Goal: Information Seeking & Learning: Learn about a topic

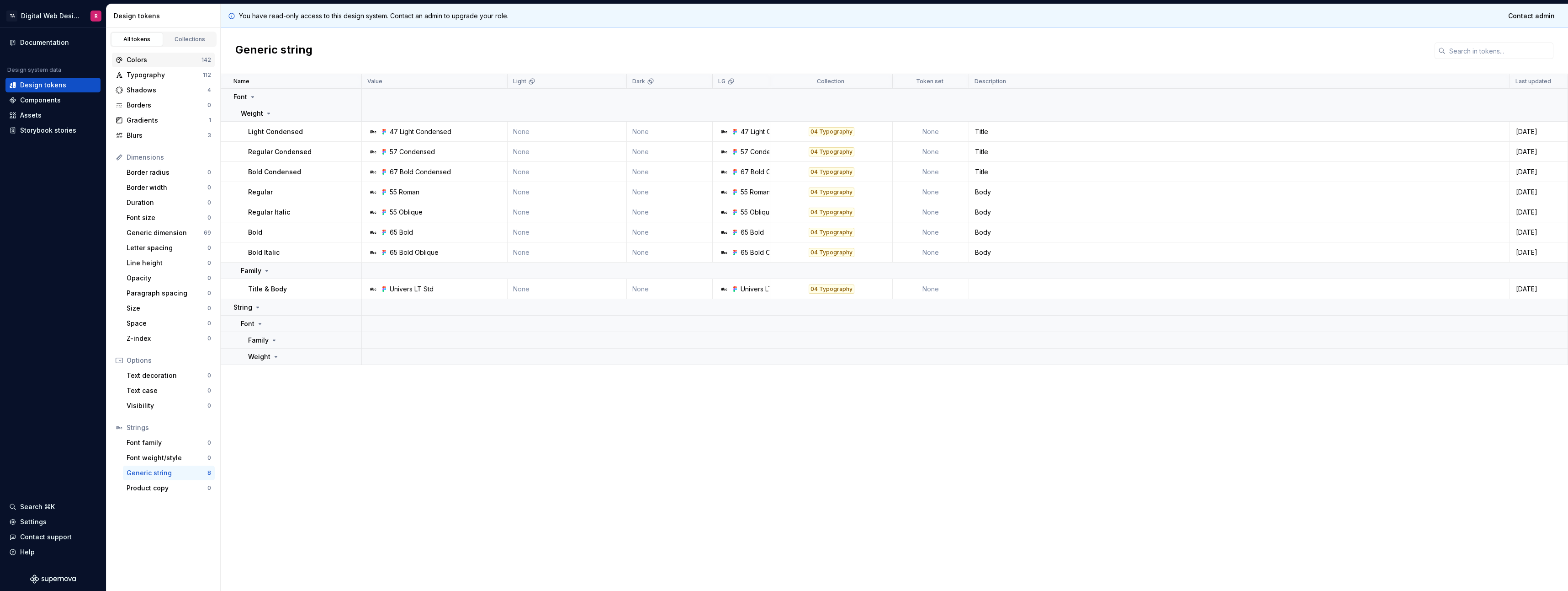
click at [130, 62] on div "Colors" at bounding box center [164, 60] width 75 height 9
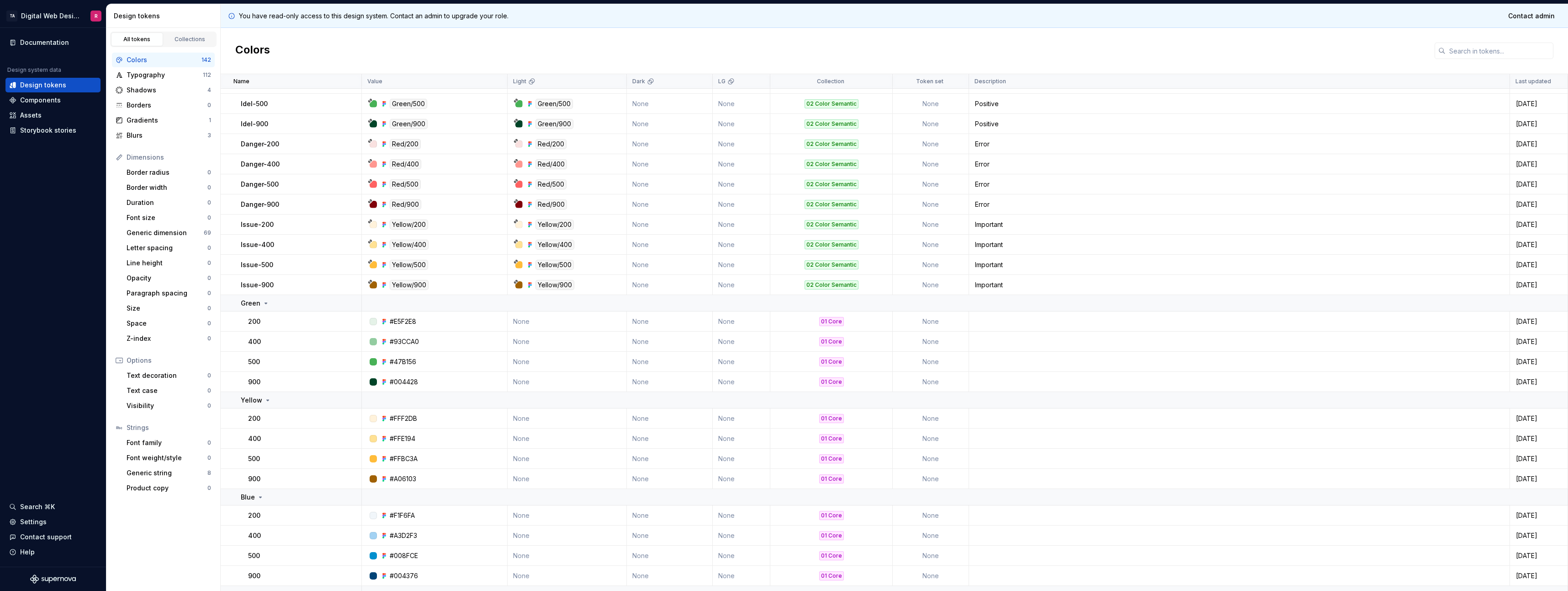
scroll to position [640, 0]
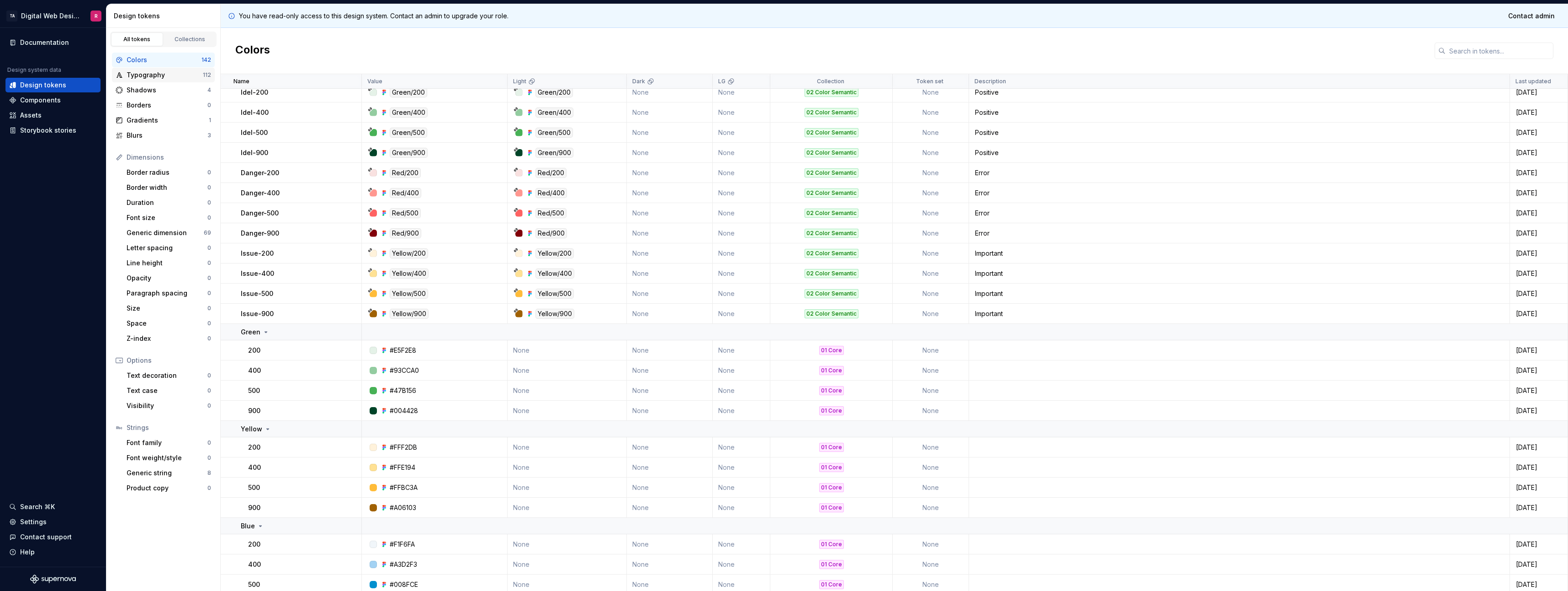
click at [150, 78] on div "Typography" at bounding box center [164, 75] width 76 height 9
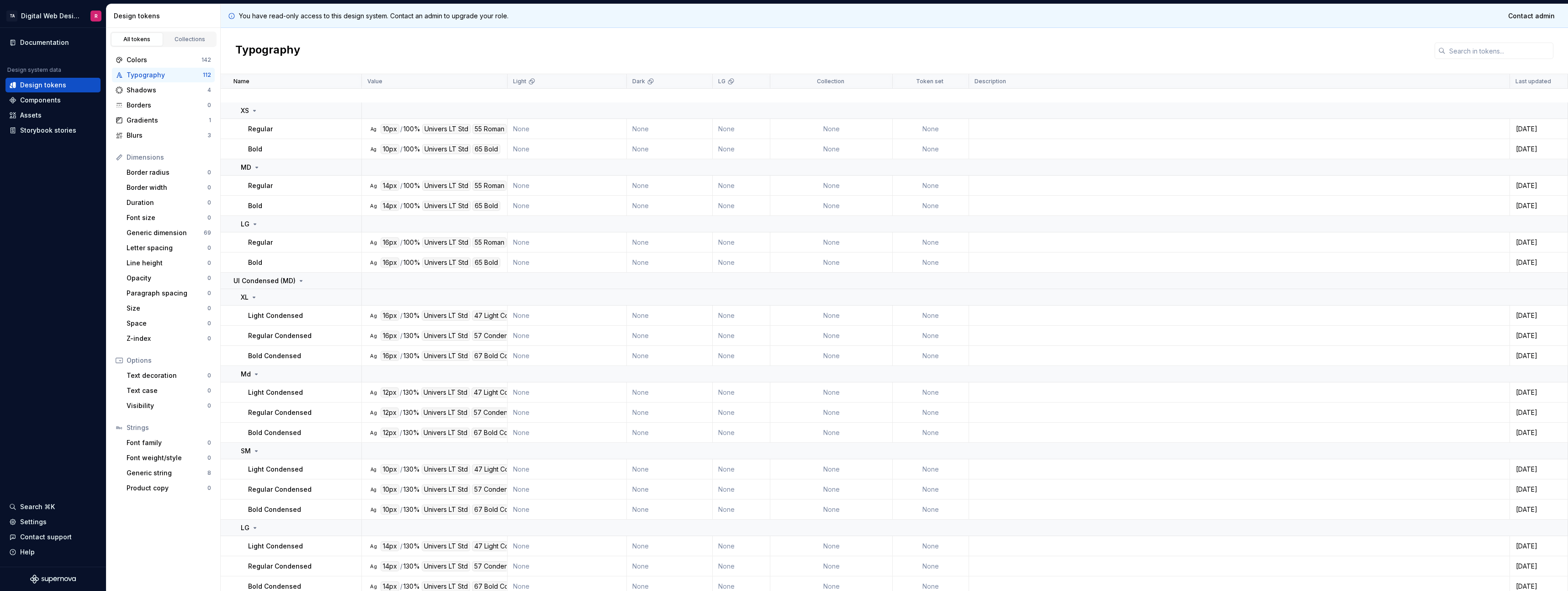
scroll to position [2509, 0]
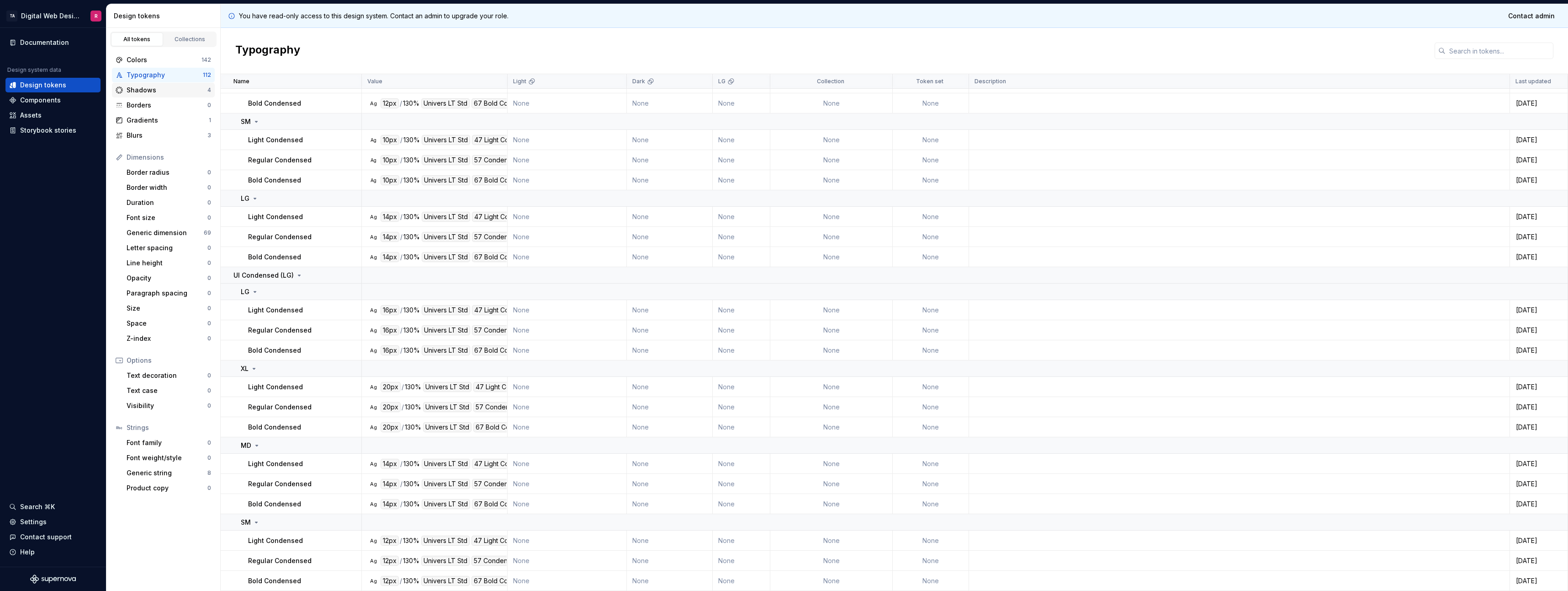
click at [160, 97] on div "Shadows 4" at bounding box center [163, 90] width 103 height 15
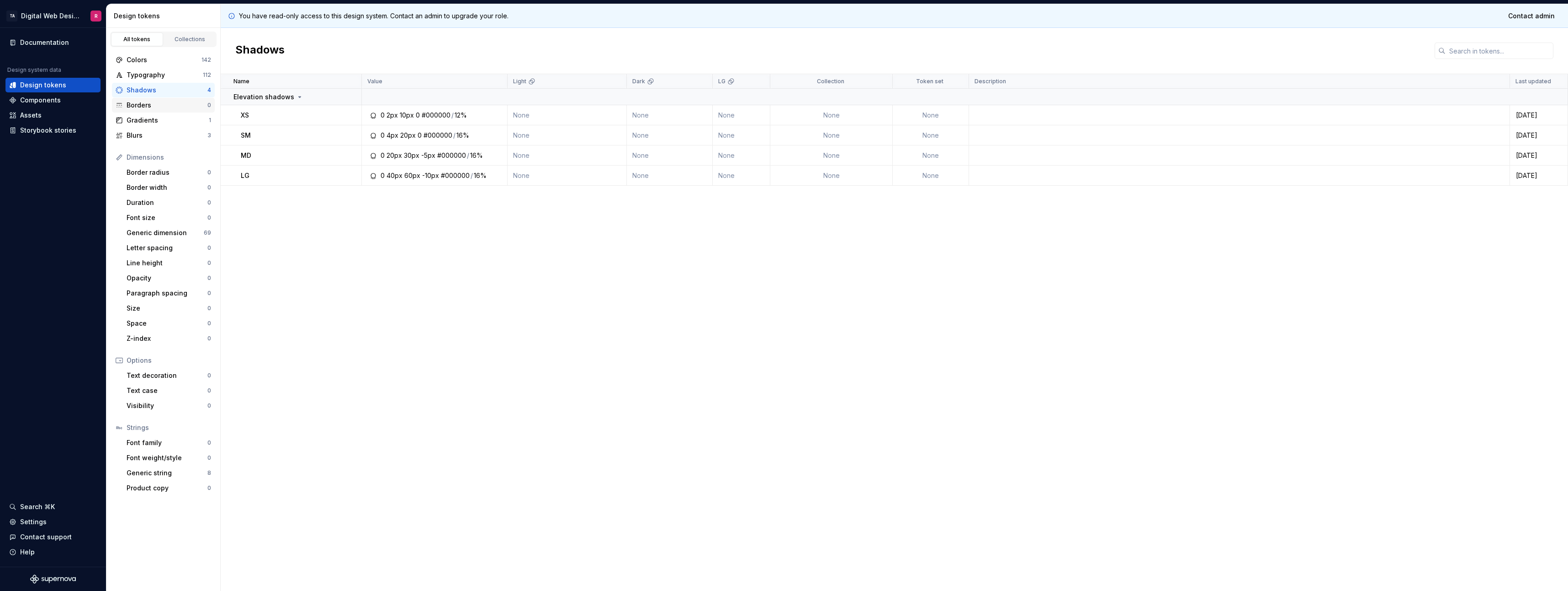
click at [158, 106] on div "Borders" at bounding box center [167, 106] width 81 height 9
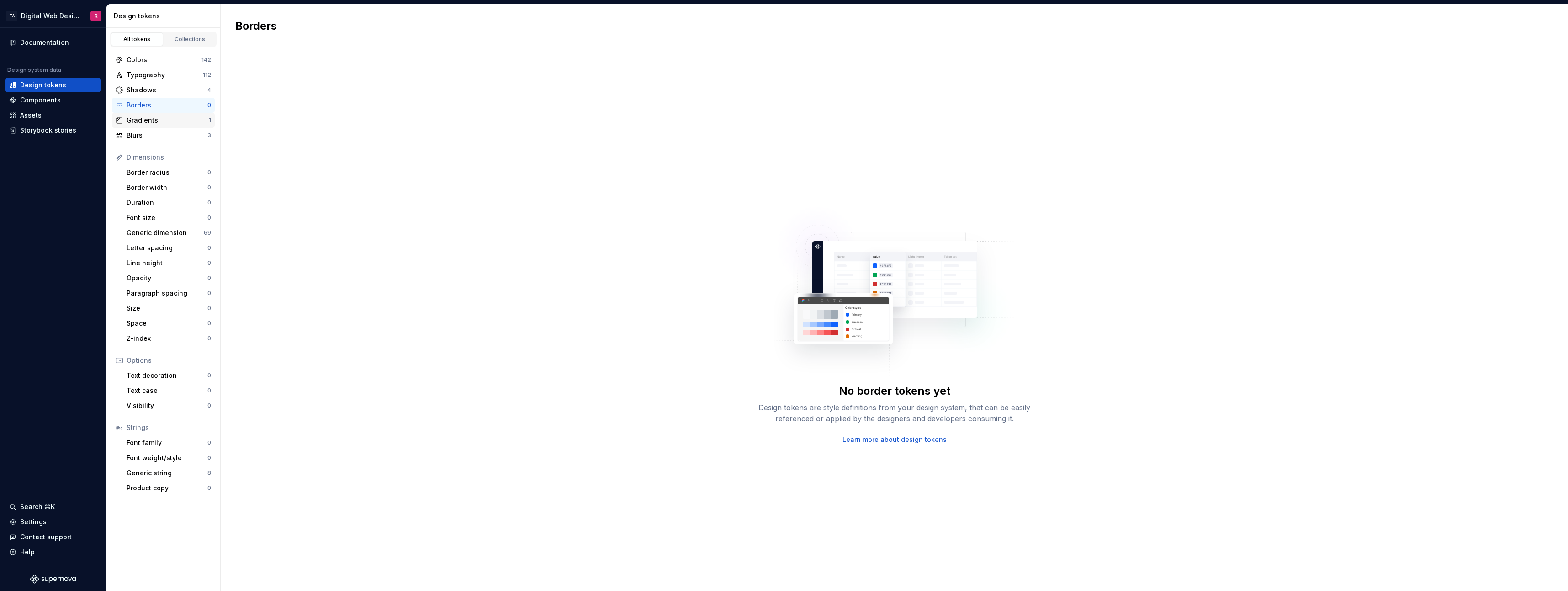
click at [156, 119] on div "Gradients" at bounding box center [168, 120] width 83 height 9
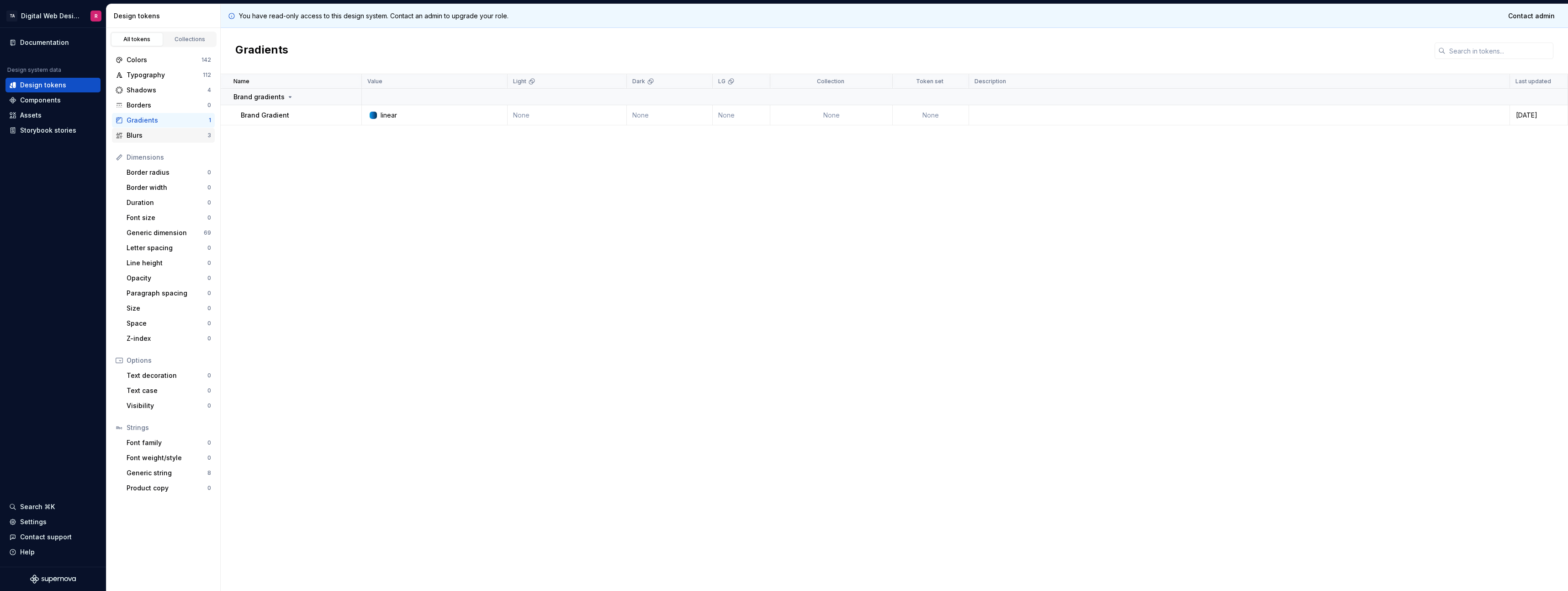
click at [149, 135] on div "Blurs" at bounding box center [167, 136] width 81 height 9
click at [72, 97] on div "Components" at bounding box center [53, 100] width 88 height 9
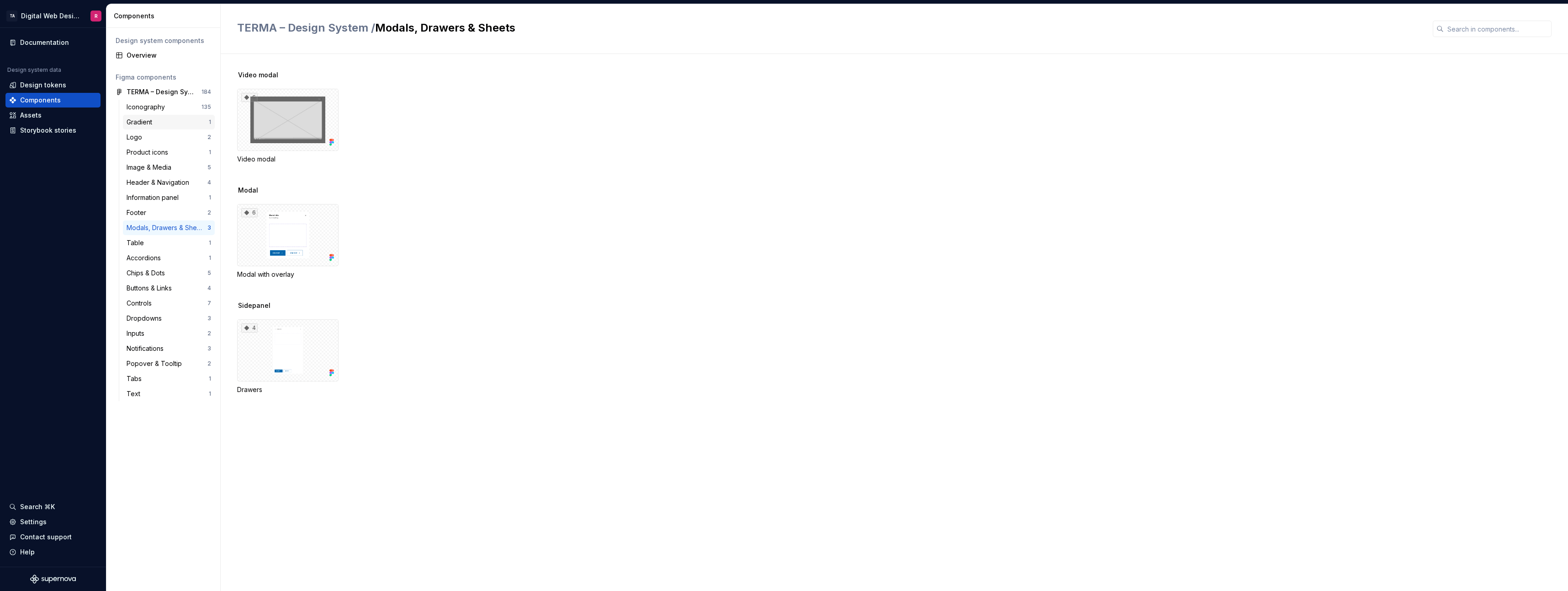
click at [186, 128] on div "Gradient 1" at bounding box center [169, 122] width 92 height 15
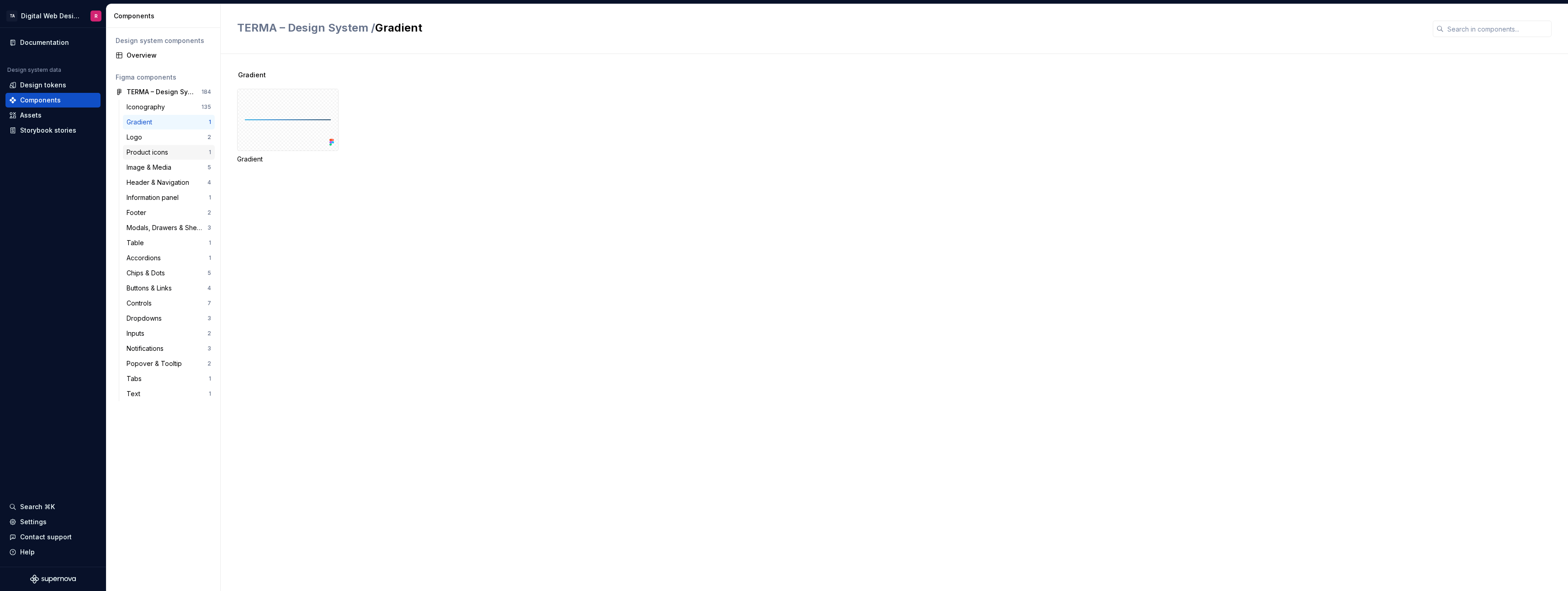
click at [178, 154] on div "Product icons" at bounding box center [168, 152] width 83 height 9
click at [256, 96] on div "24" at bounding box center [251, 97] width 20 height 9
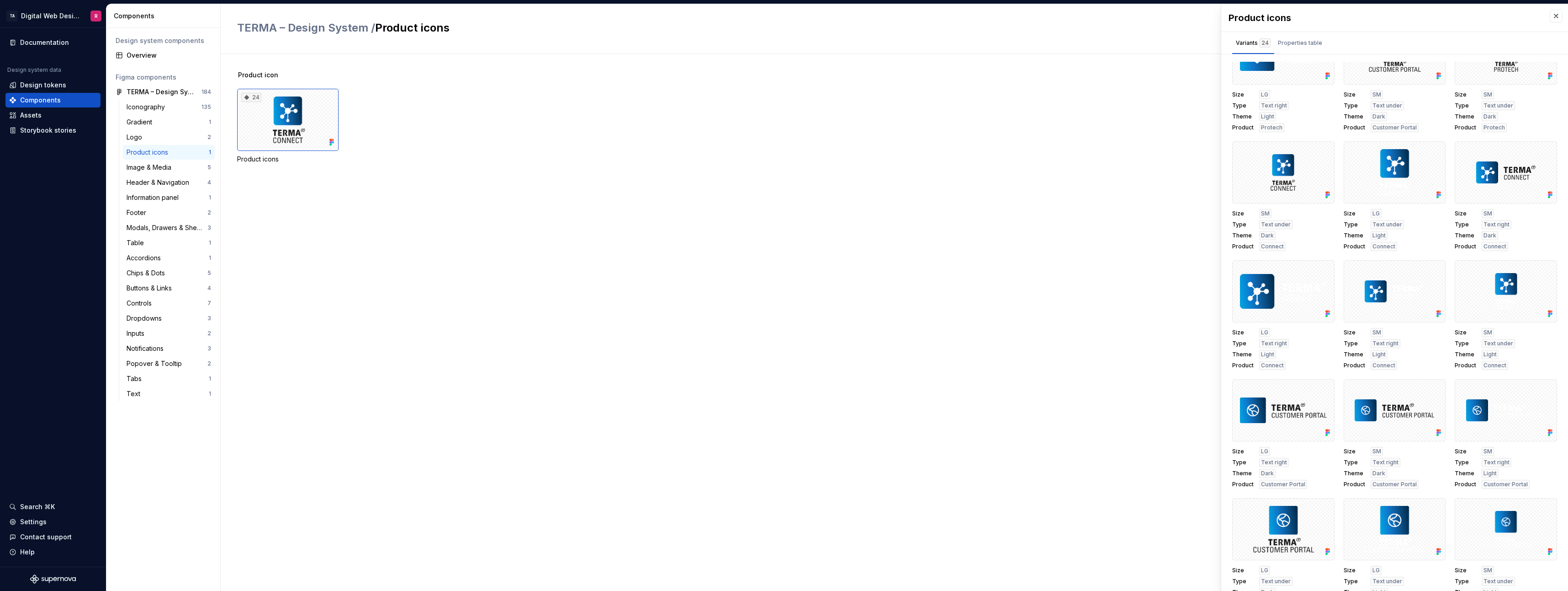
scroll to position [183, 0]
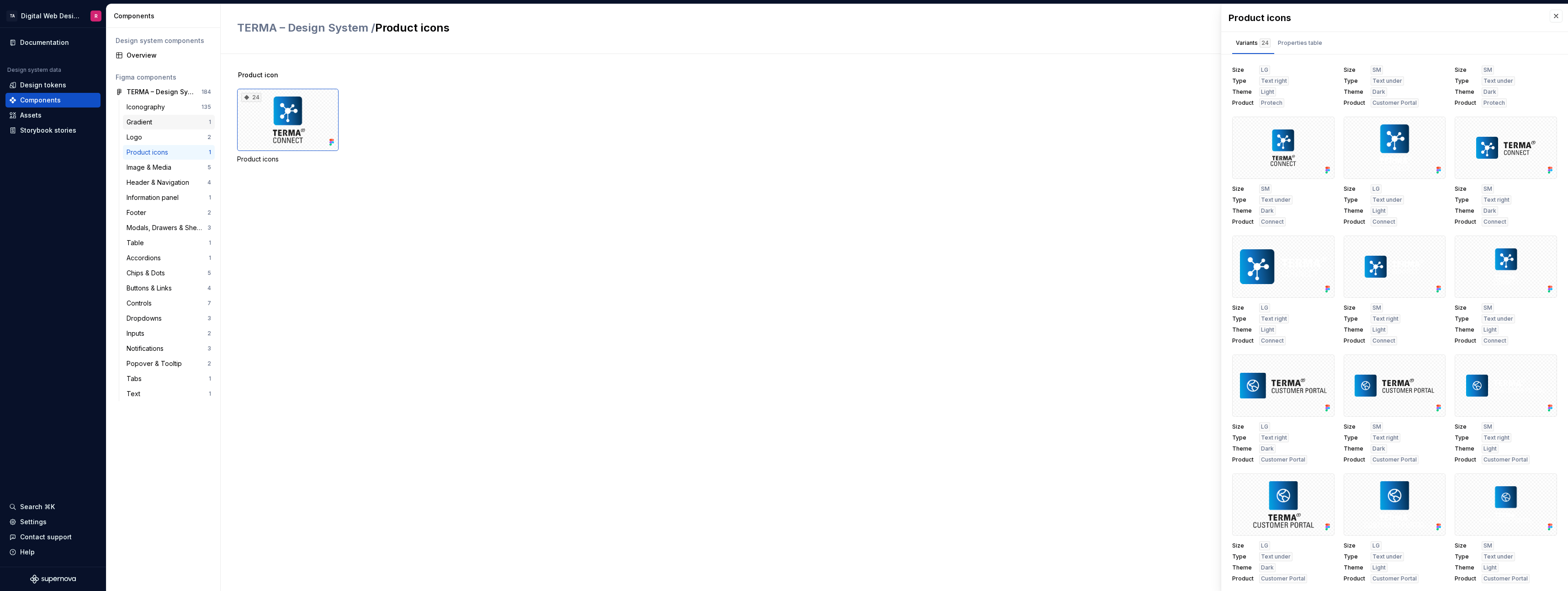
click at [170, 128] on div "Gradient 1" at bounding box center [169, 122] width 92 height 15
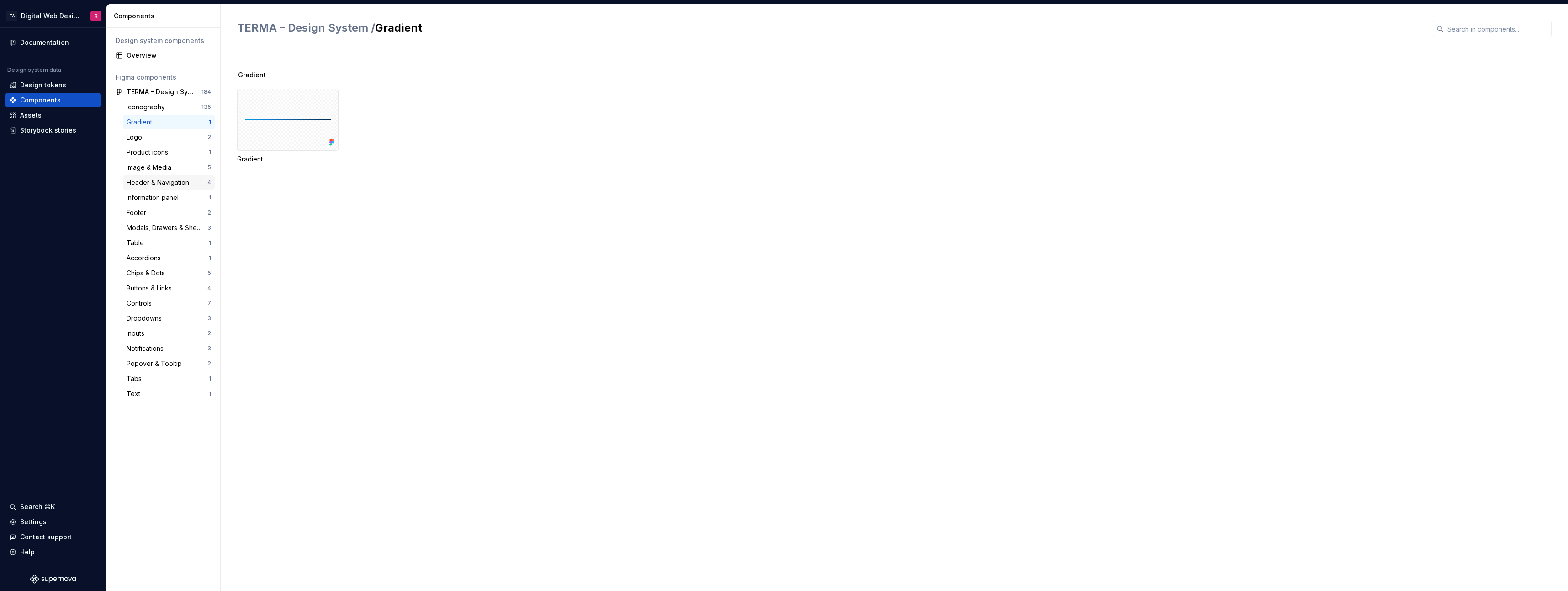
click at [163, 189] on div "Header & Navigation 4" at bounding box center [169, 183] width 92 height 15
click at [296, 130] on div "20" at bounding box center [288, 120] width 102 height 62
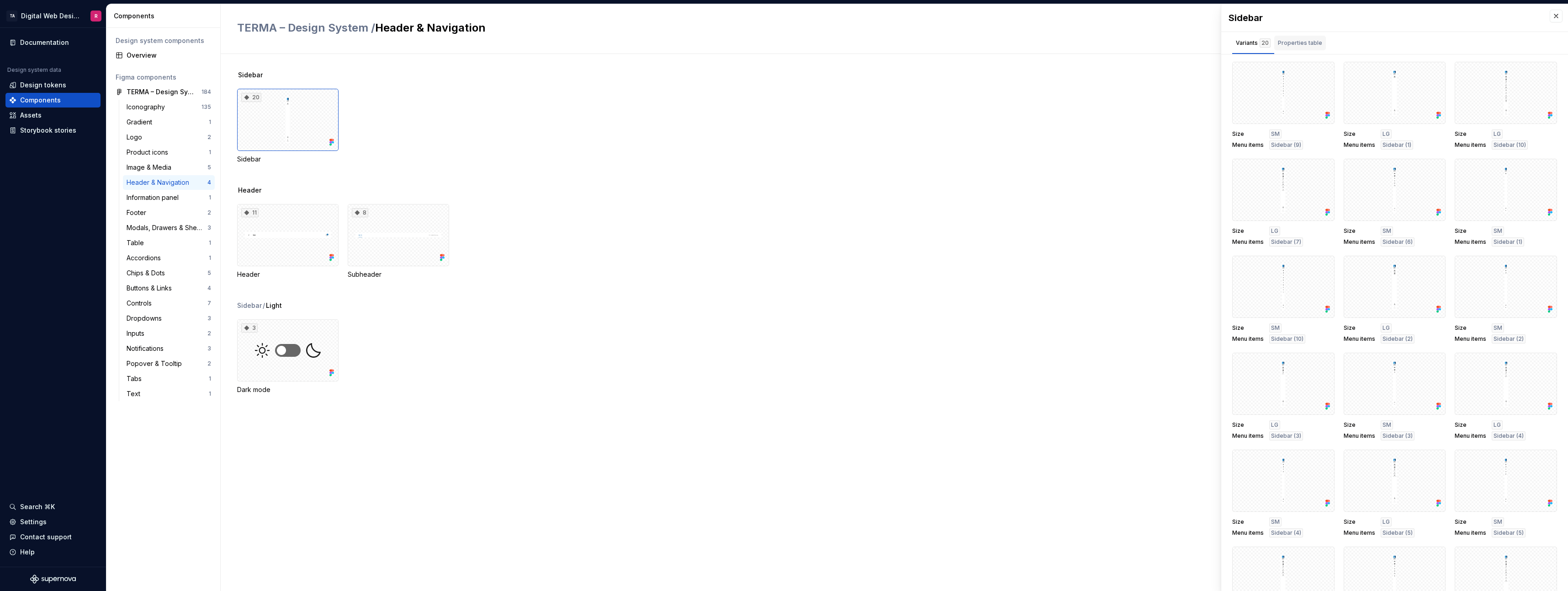
click at [698, 42] on div "Properties table" at bounding box center [1300, 43] width 44 height 9
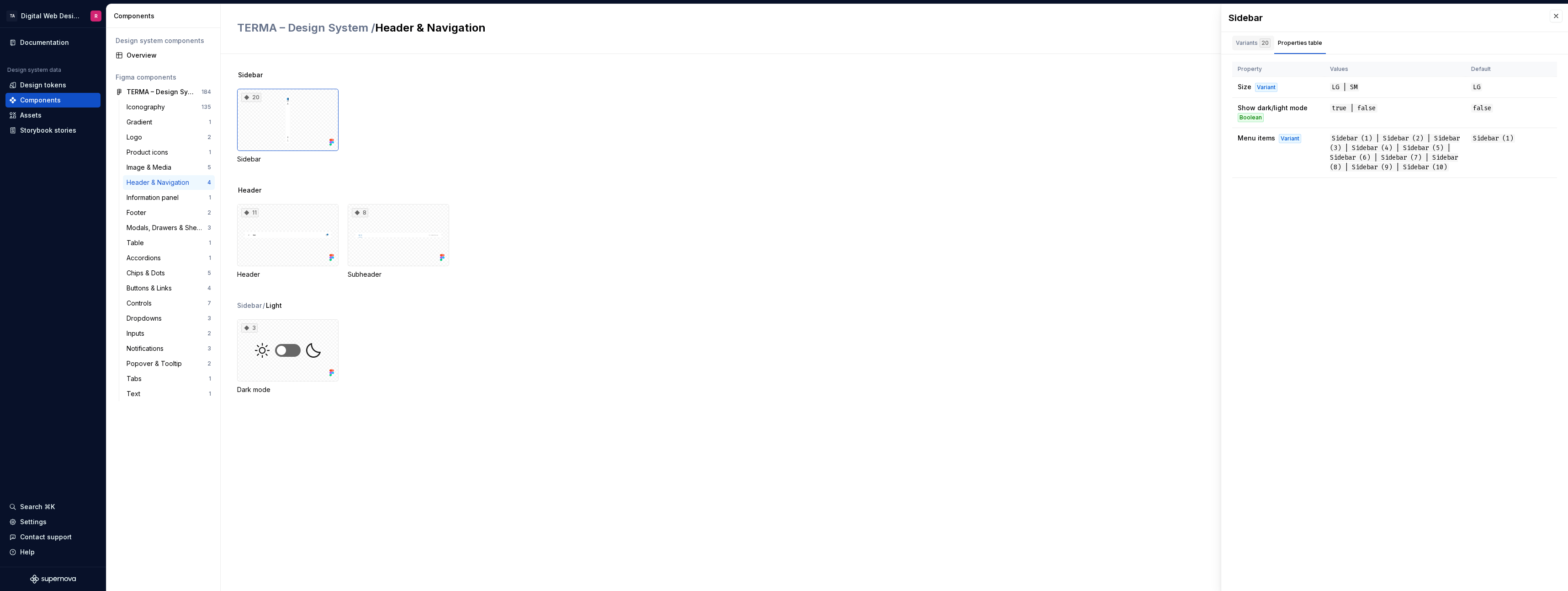
click at [698, 43] on div "Variants 20" at bounding box center [1253, 43] width 35 height 9
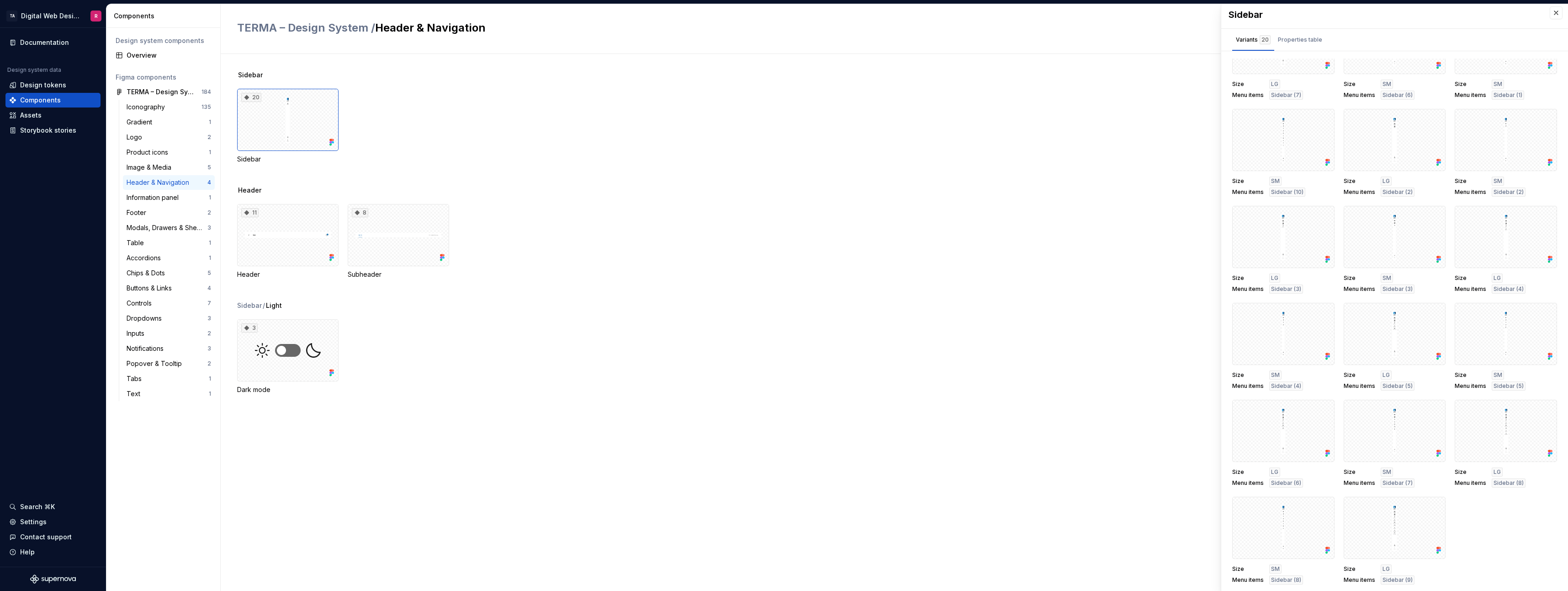
scroll to position [4, 0]
click at [698, 327] on div at bounding box center [1396, 430] width 103 height 62
drag, startPoint x: 1424, startPoint y: 411, endPoint x: 1131, endPoint y: 418, distance: 293.1
click at [698, 327] on div "Sidebar 20 Sidebar Header 11 Header 8 Subheader Sidebar / Light 3 Dark mode" at bounding box center [903, 322] width 1331 height 537
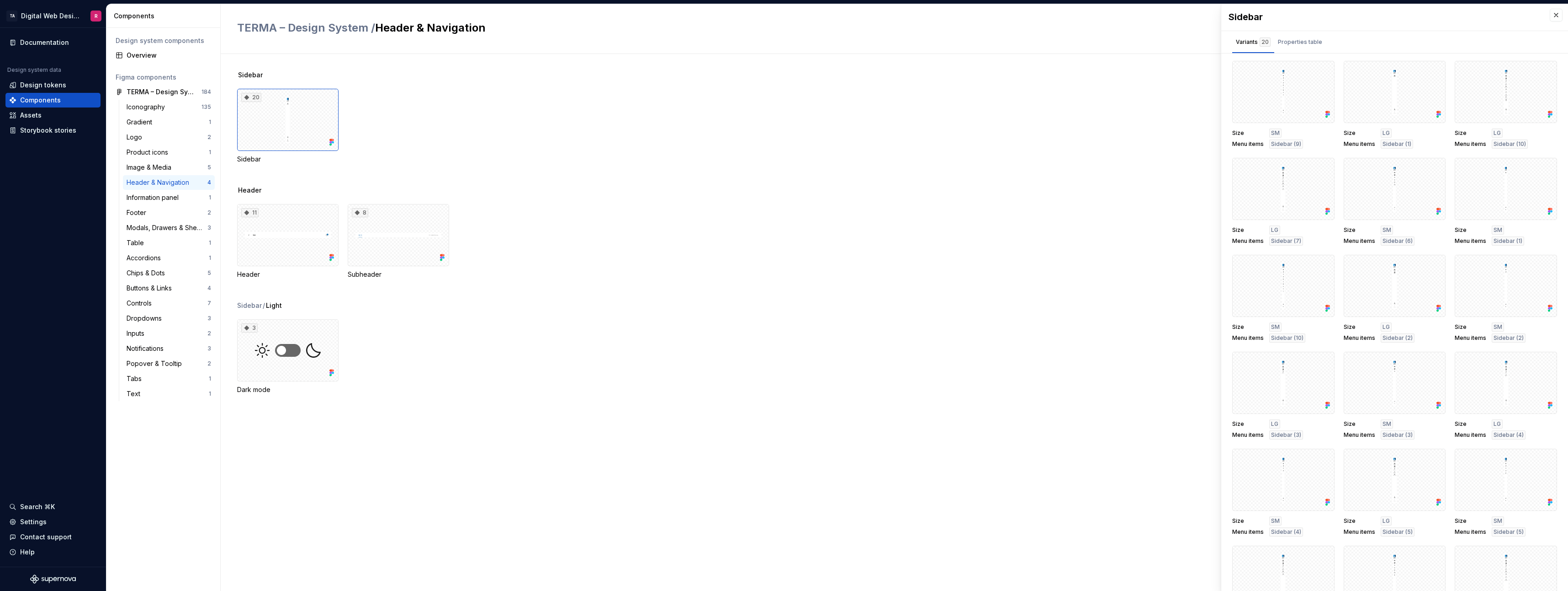
scroll to position [0, 0]
click at [285, 125] on div "20" at bounding box center [288, 120] width 102 height 62
click at [256, 101] on div "20" at bounding box center [251, 97] width 20 height 9
click at [289, 232] on div "11" at bounding box center [288, 235] width 102 height 62
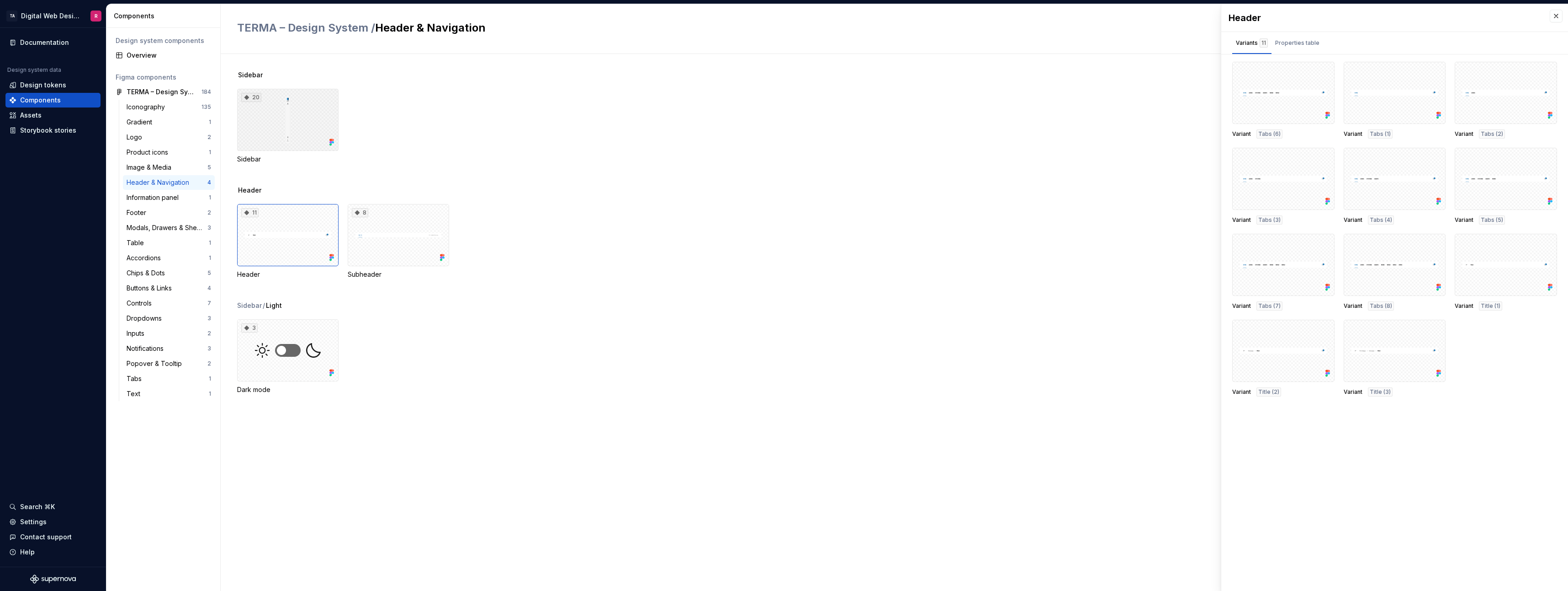
click at [336, 112] on div "20" at bounding box center [288, 120] width 102 height 62
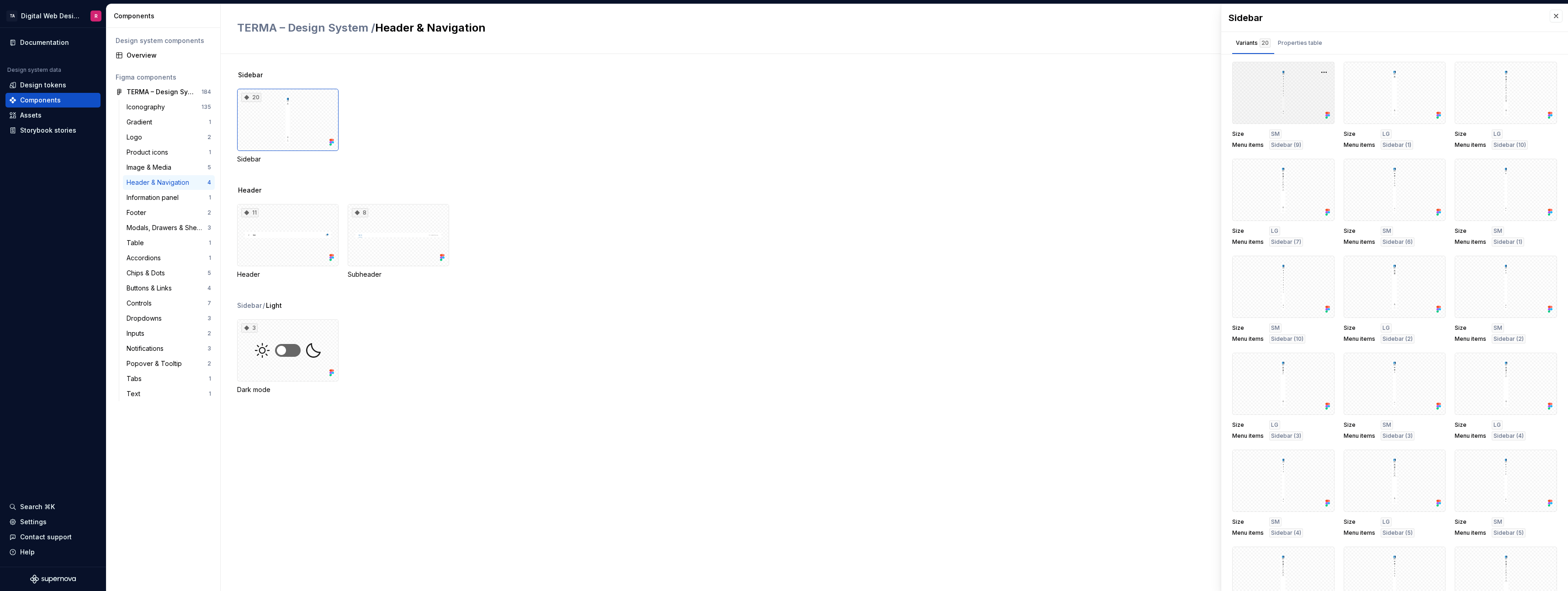
click at [698, 92] on div at bounding box center [1284, 93] width 103 height 62
click at [698, 71] on button "button" at bounding box center [1324, 72] width 13 height 13
click at [698, 35] on div "Variants 20 Properties table" at bounding box center [1395, 43] width 347 height 22
drag, startPoint x: 1320, startPoint y: 71, endPoint x: 1342, endPoint y: 30, distance: 46.5
click at [698, 29] on div "Sidebar" at bounding box center [1395, 17] width 347 height 28
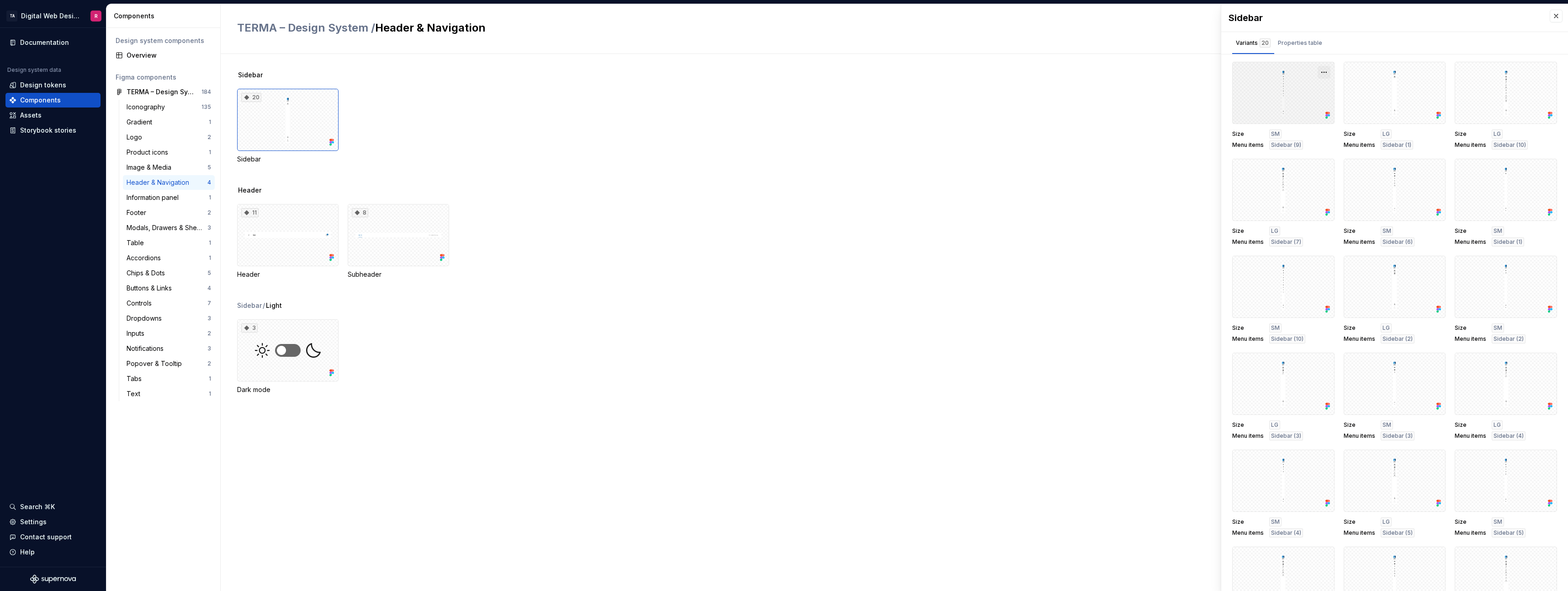
click at [698, 71] on button "button" at bounding box center [1324, 72] width 13 height 13
click at [698, 87] on div "Open in [GEOGRAPHIC_DATA]" at bounding box center [1290, 99] width 60 height 28
click at [535, 177] on div "Sidebar 20 Sidebar" at bounding box center [903, 128] width 1331 height 116
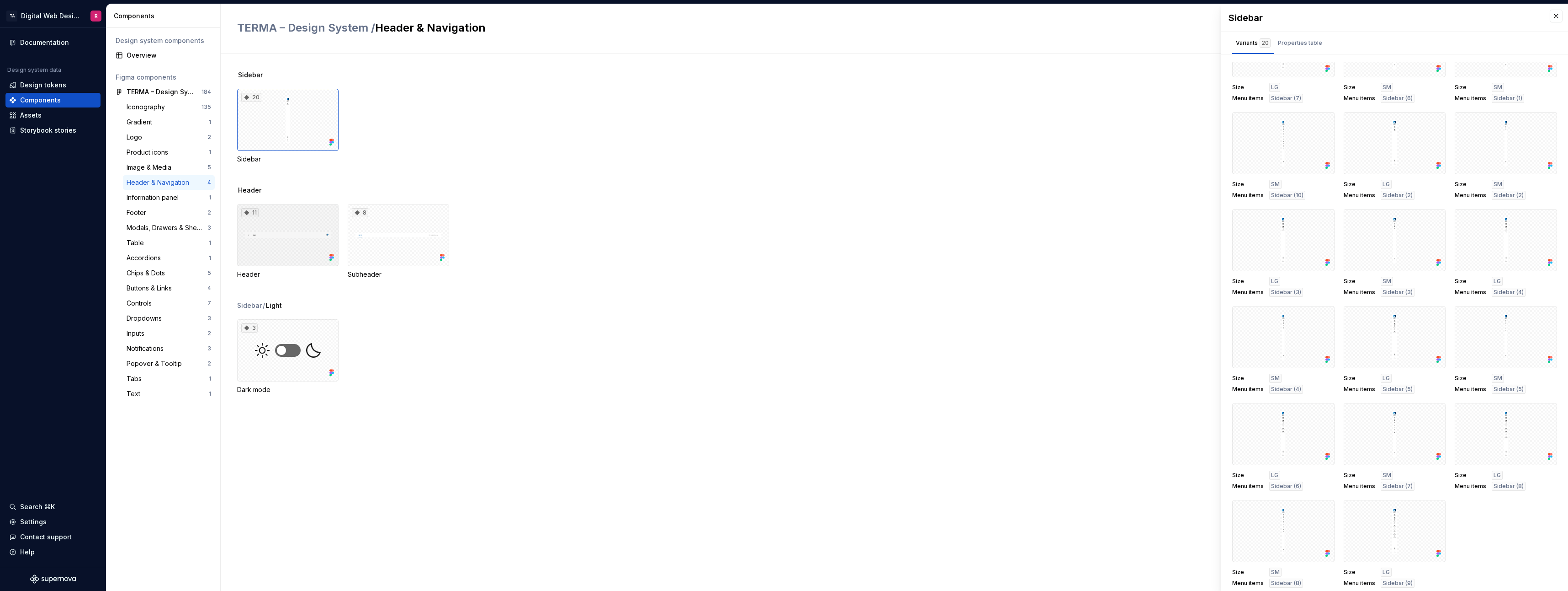
click at [315, 231] on div "11" at bounding box center [288, 235] width 102 height 62
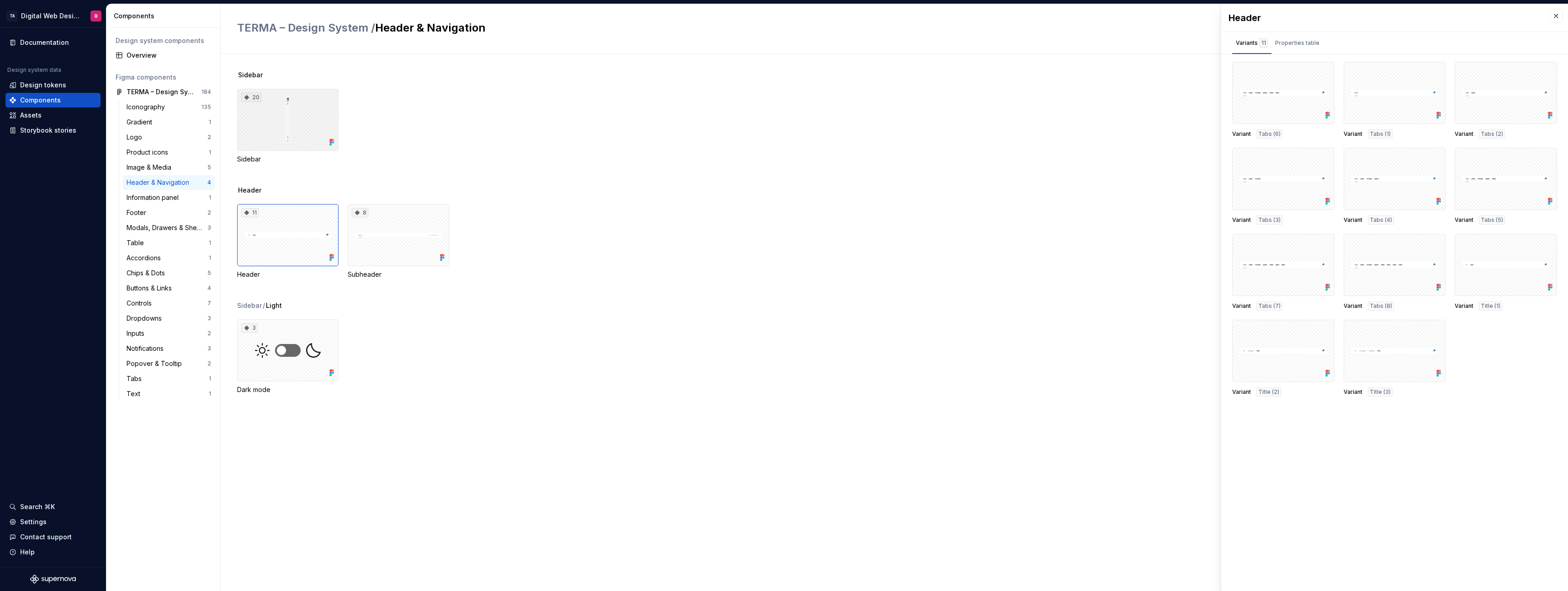
click at [286, 134] on div "20" at bounding box center [288, 120] width 102 height 62
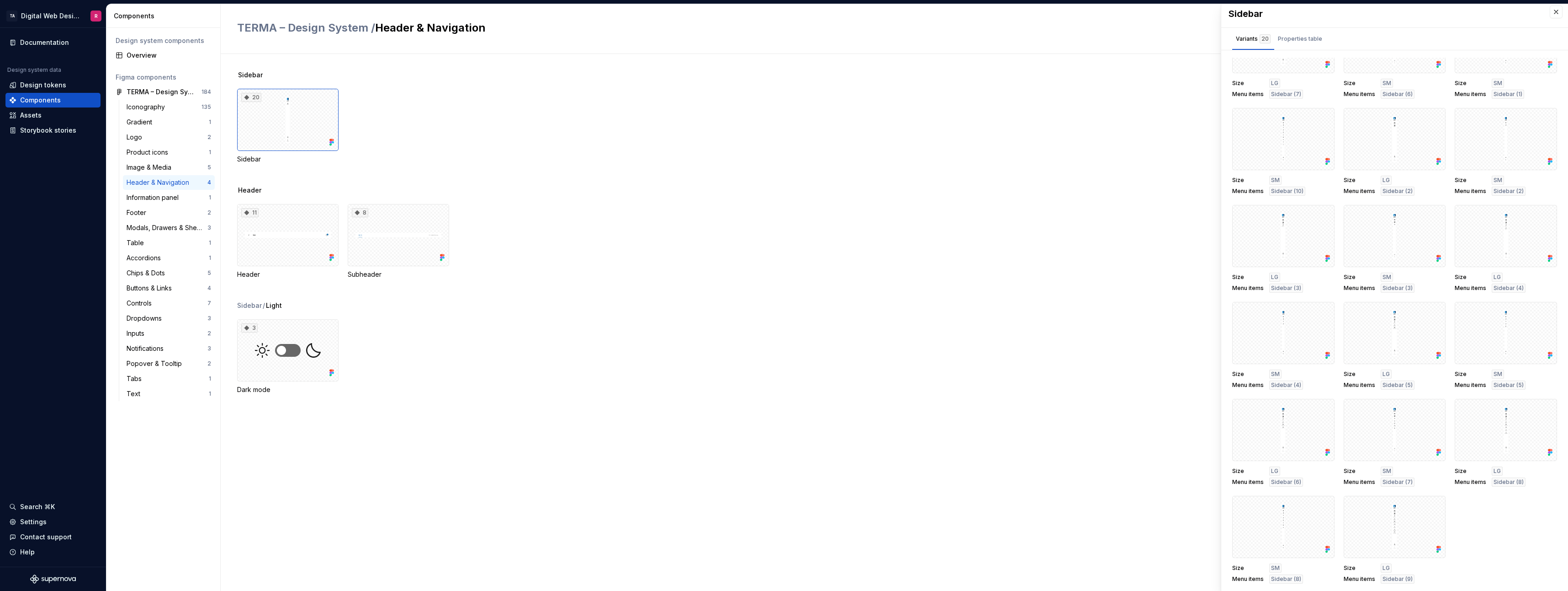
drag, startPoint x: 1198, startPoint y: 265, endPoint x: 1025, endPoint y: 222, distance: 178.3
click at [698, 222] on div "11 Header 8 Subheader" at bounding box center [903, 241] width 1331 height 75
click at [412, 249] on div "8" at bounding box center [398, 235] width 102 height 62
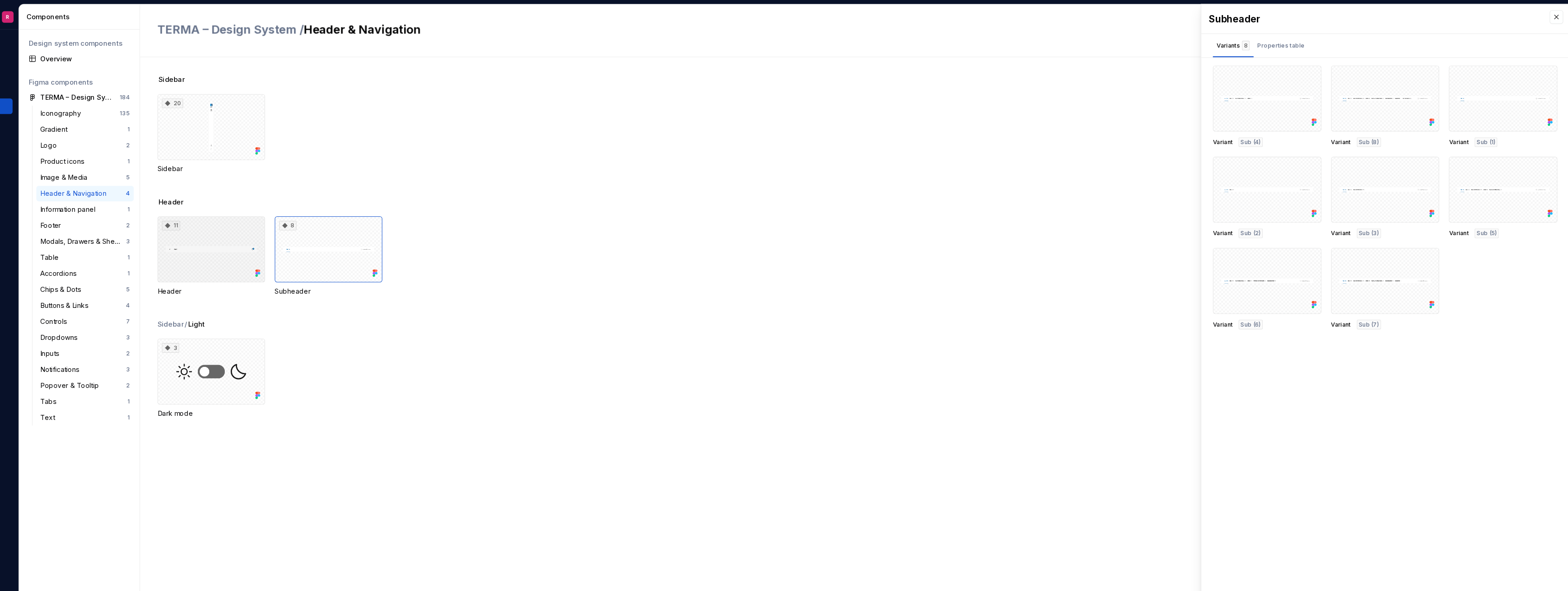
click at [277, 253] on div "11" at bounding box center [288, 235] width 102 height 62
drag, startPoint x: 1492, startPoint y: 173, endPoint x: 1169, endPoint y: 156, distance: 323.4
click at [698, 156] on div "20 Sidebar" at bounding box center [903, 127] width 1331 height 75
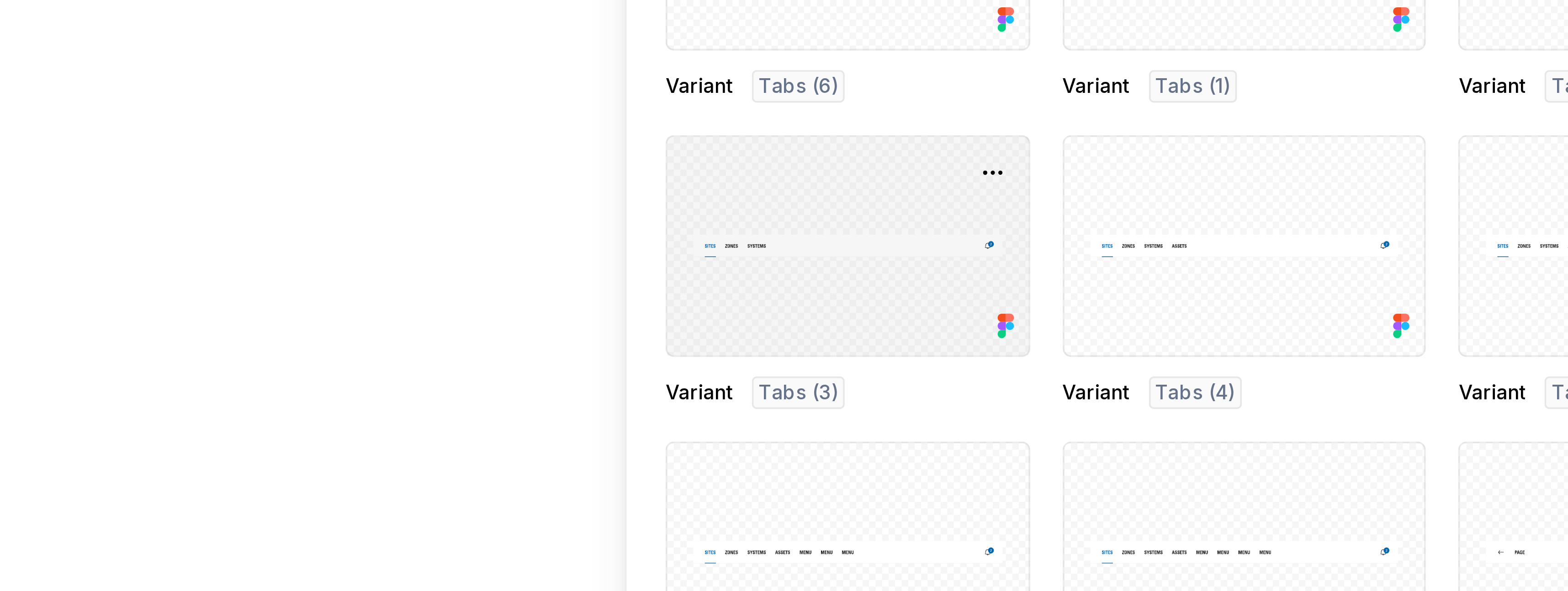
click at [698, 202] on icon at bounding box center [1328, 201] width 9 height 9
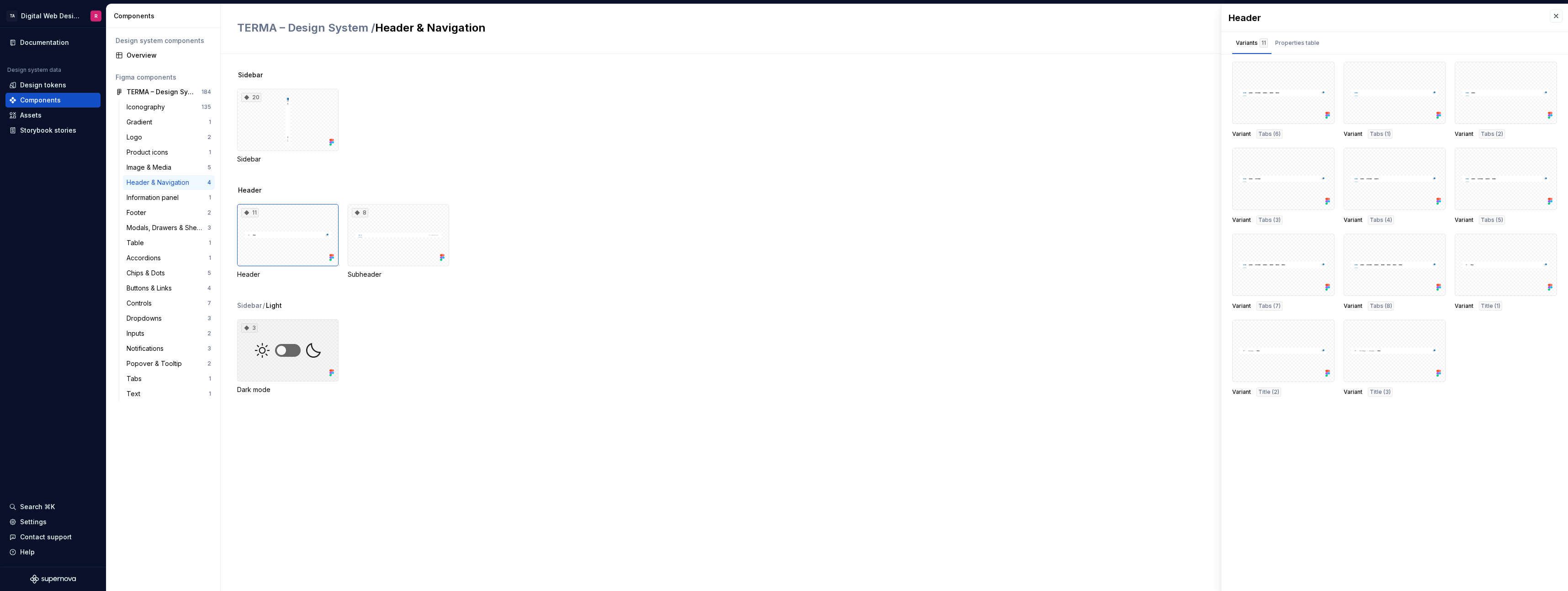
click at [293, 327] on div "3" at bounding box center [288, 351] width 102 height 62
click at [698, 39] on div "Properties table" at bounding box center [1297, 43] width 44 height 9
click at [698, 41] on div "Variants 3" at bounding box center [1252, 43] width 39 height 15
click at [315, 107] on div "20" at bounding box center [288, 120] width 102 height 62
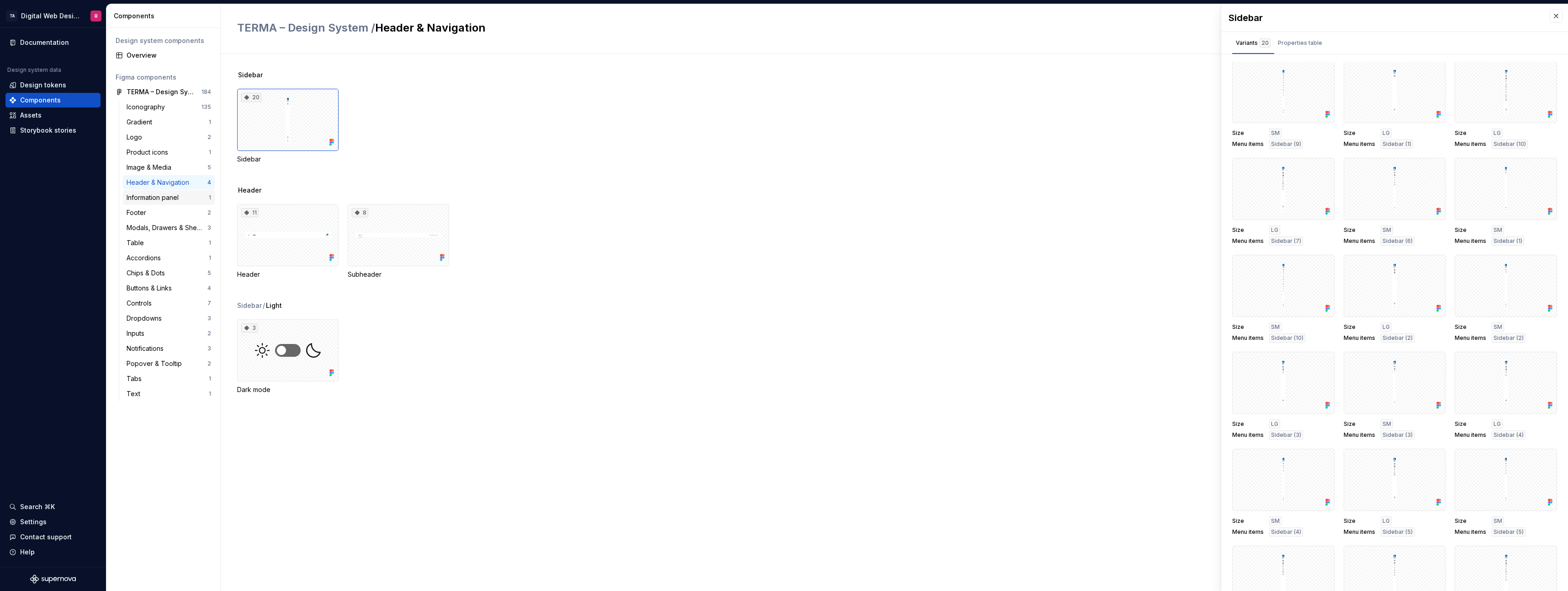
click at [175, 192] on div "Information panel 1" at bounding box center [169, 197] width 92 height 15
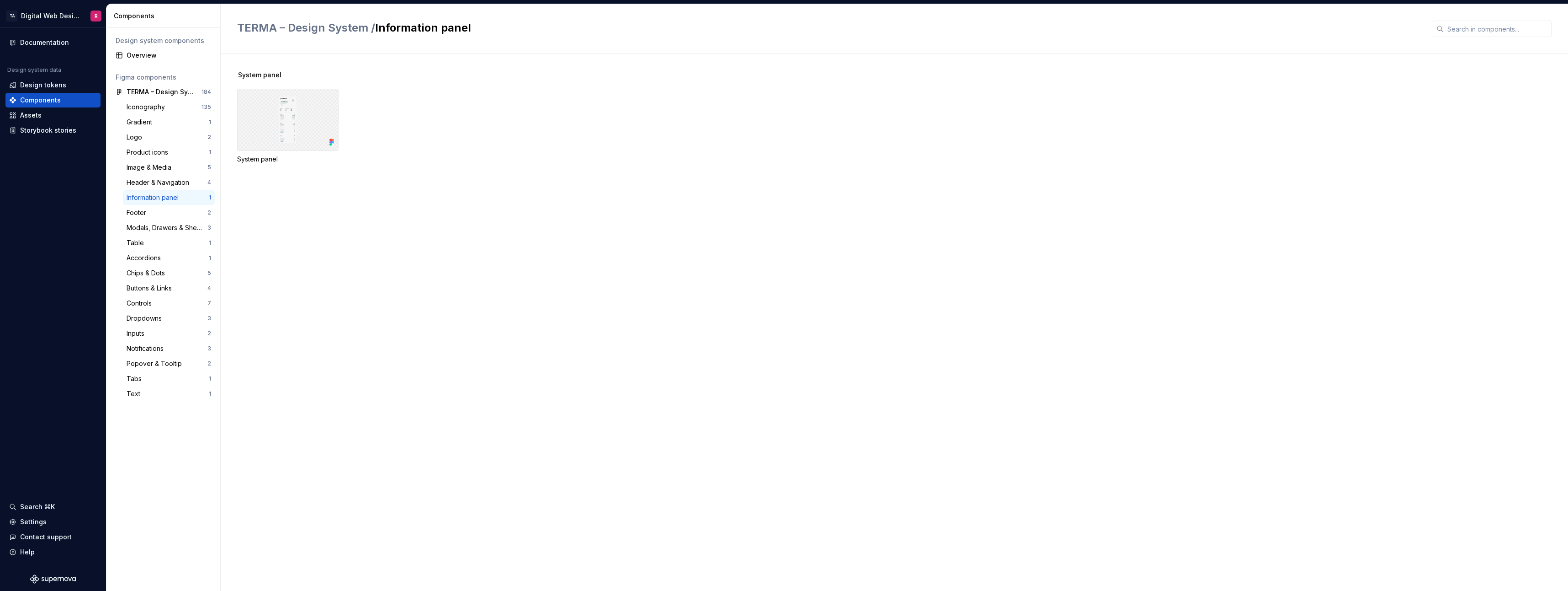
click at [287, 106] on div at bounding box center [288, 120] width 102 height 62
click at [160, 210] on div "Footer" at bounding box center [167, 213] width 81 height 9
click at [160, 227] on div "Modals, Drawers & Sheets" at bounding box center [167, 228] width 81 height 9
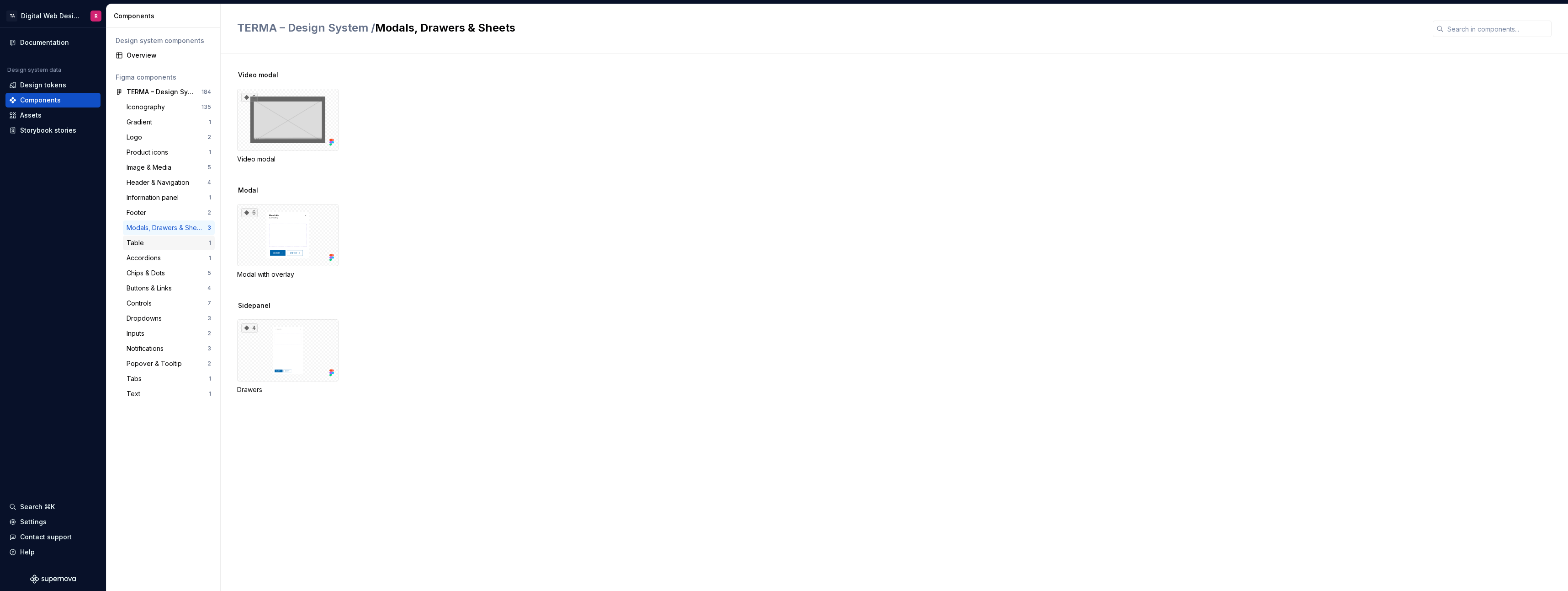
click at [160, 245] on div "Table" at bounding box center [168, 243] width 83 height 9
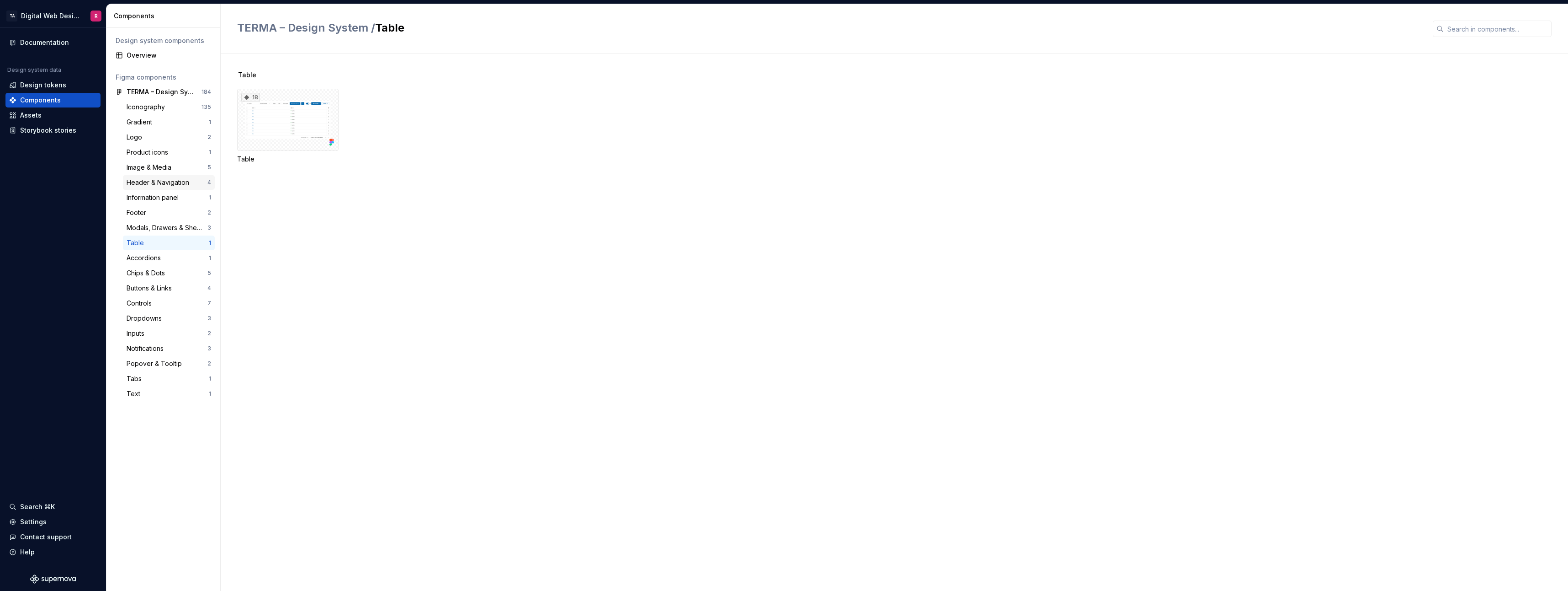
click at [144, 178] on div "Header & Navigation" at bounding box center [160, 183] width 66 height 9
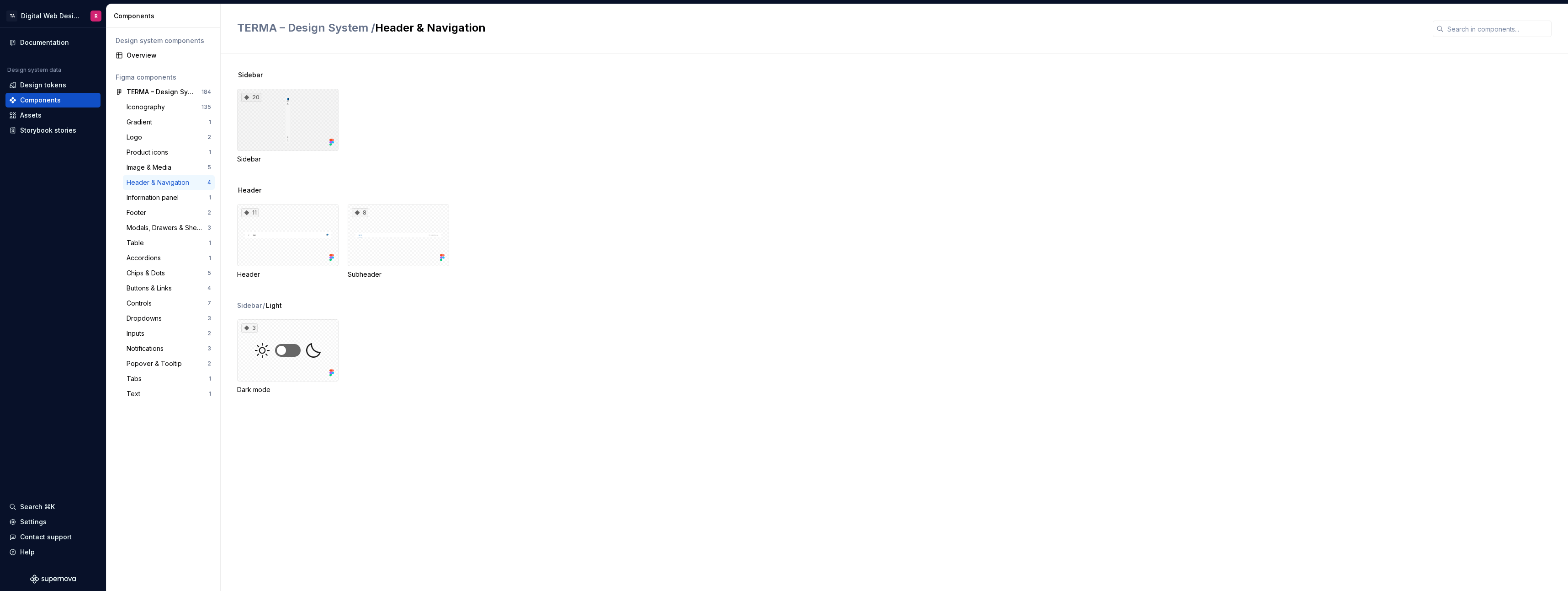
click at [253, 117] on div "20" at bounding box center [288, 120] width 102 height 62
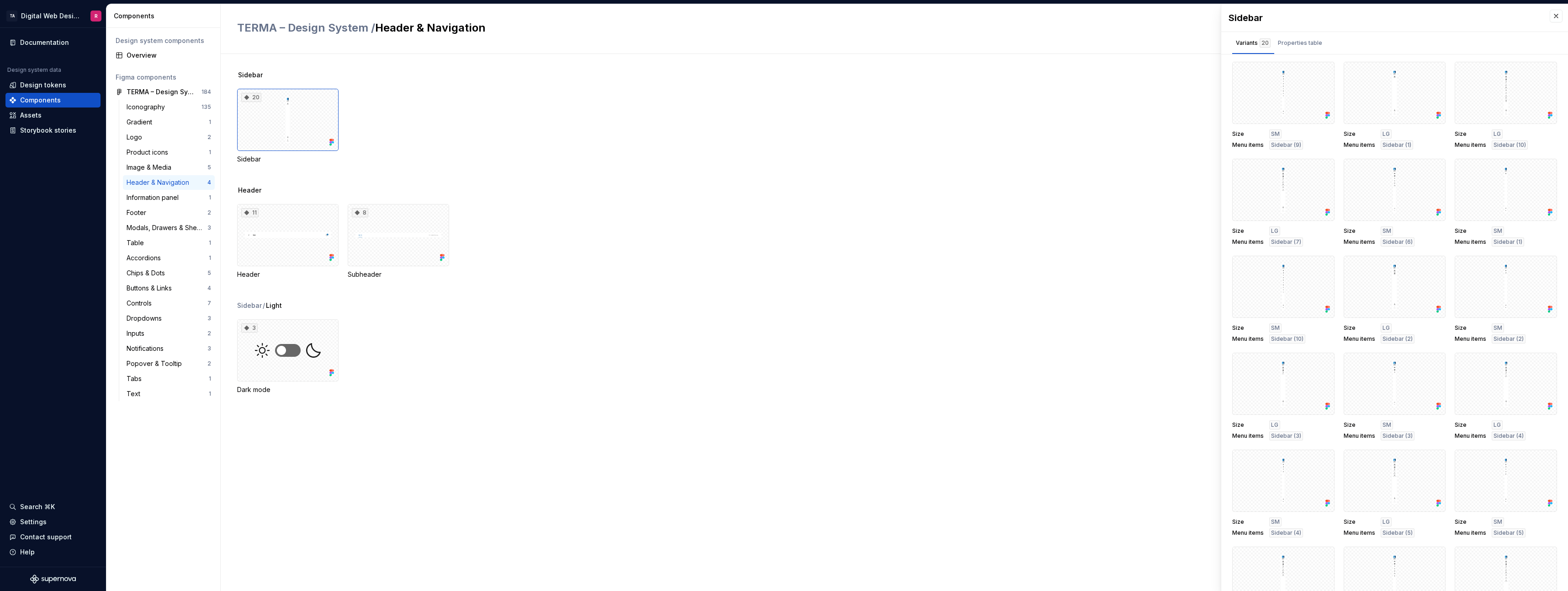
drag, startPoint x: 1288, startPoint y: 79, endPoint x: 1089, endPoint y: 89, distance: 199.3
click at [698, 89] on div "20 Sidebar" at bounding box center [903, 127] width 1331 height 75
click at [698, 39] on div "Properties table" at bounding box center [1300, 43] width 44 height 9
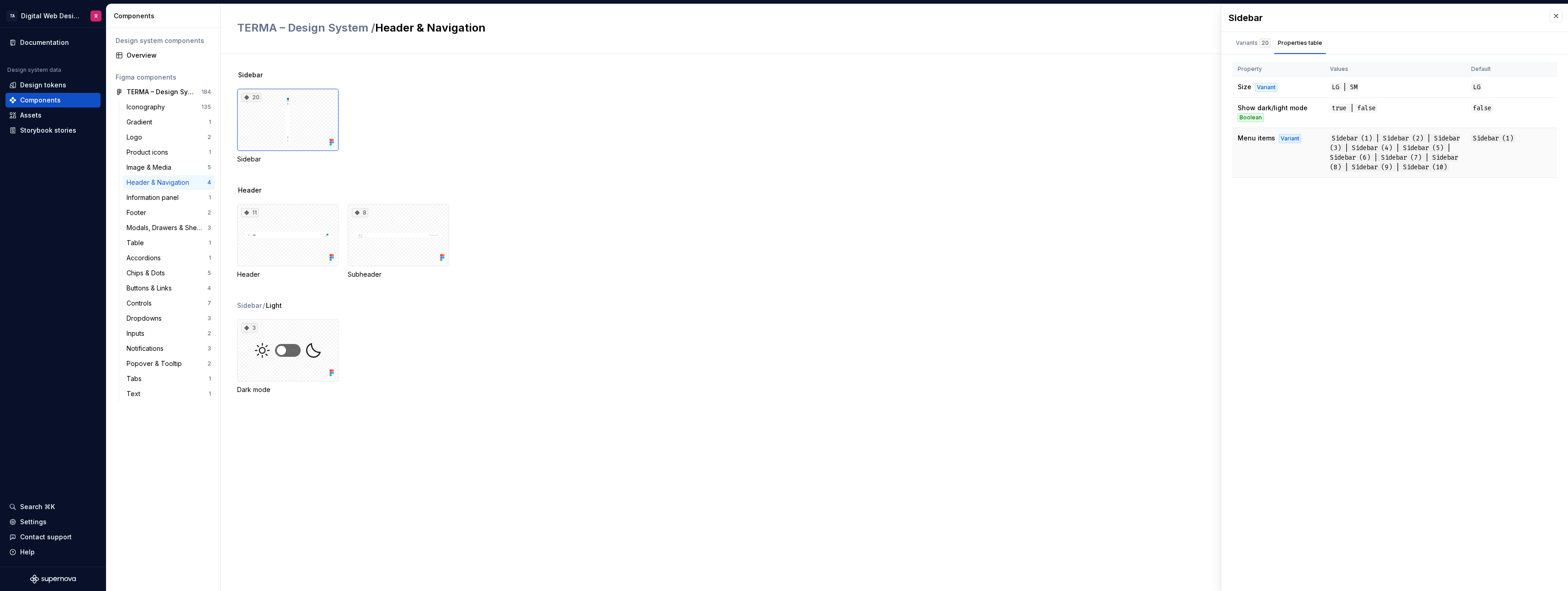
click at [698, 172] on span "Sidebar (1) | Sidebar (2) | Sidebar (3) | Sidebar (4) | Sidebar (5) | Sidebar (…" at bounding box center [1396, 152] width 130 height 38
click at [698, 140] on div "Variant" at bounding box center [1290, 139] width 22 height 9
click at [698, 42] on div "Variants 20" at bounding box center [1253, 43] width 35 height 9
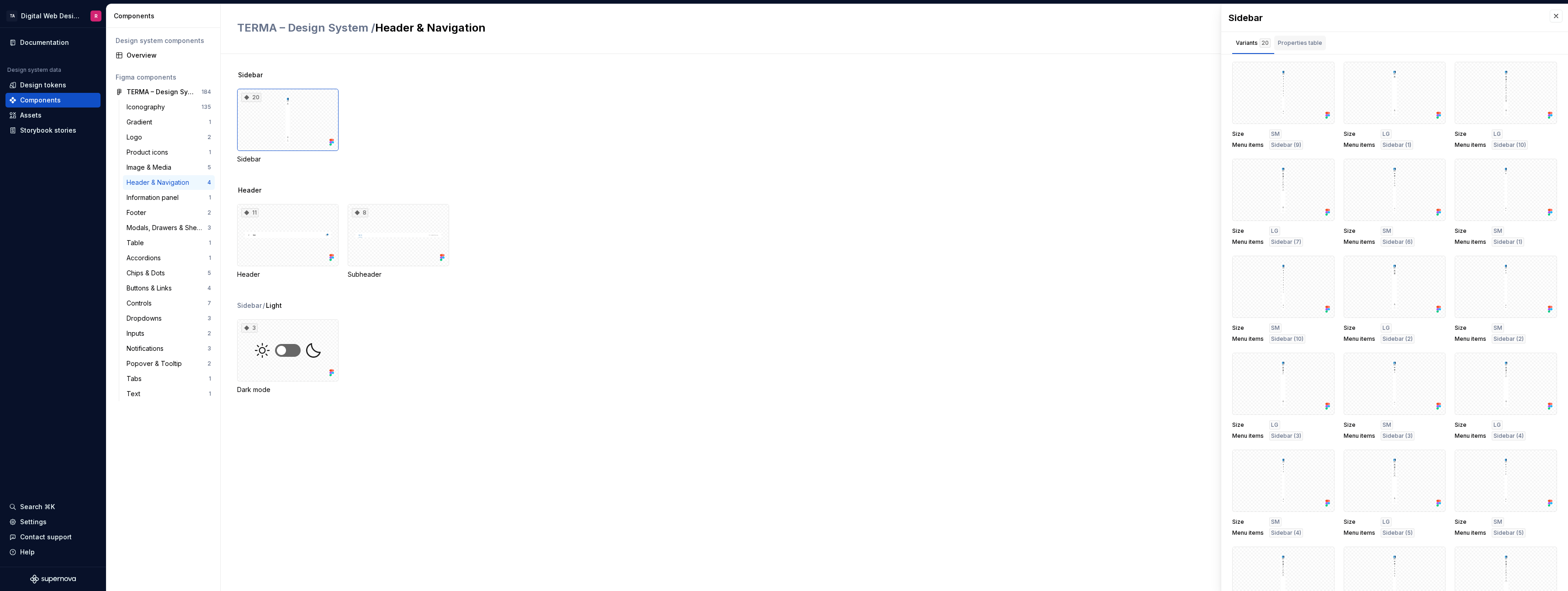
click at [698, 50] on div "Properties table" at bounding box center [1300, 43] width 51 height 15
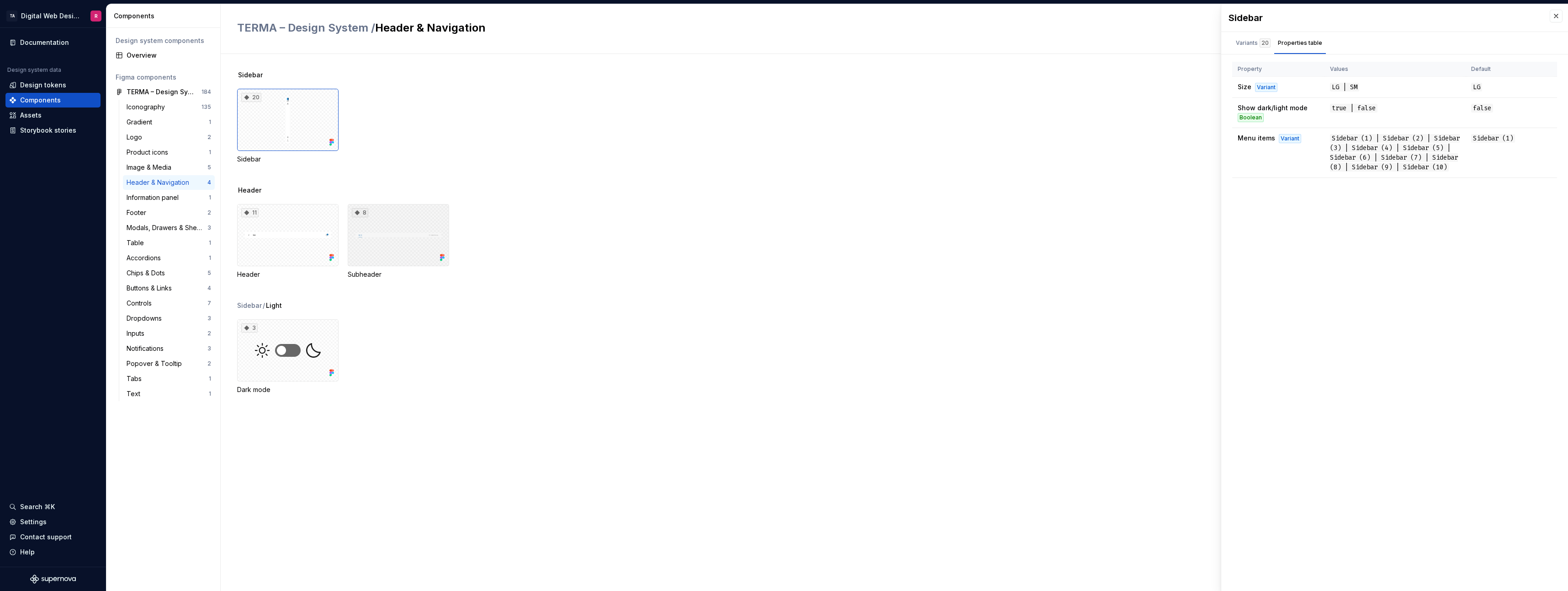
click at [394, 247] on div "8" at bounding box center [398, 235] width 102 height 62
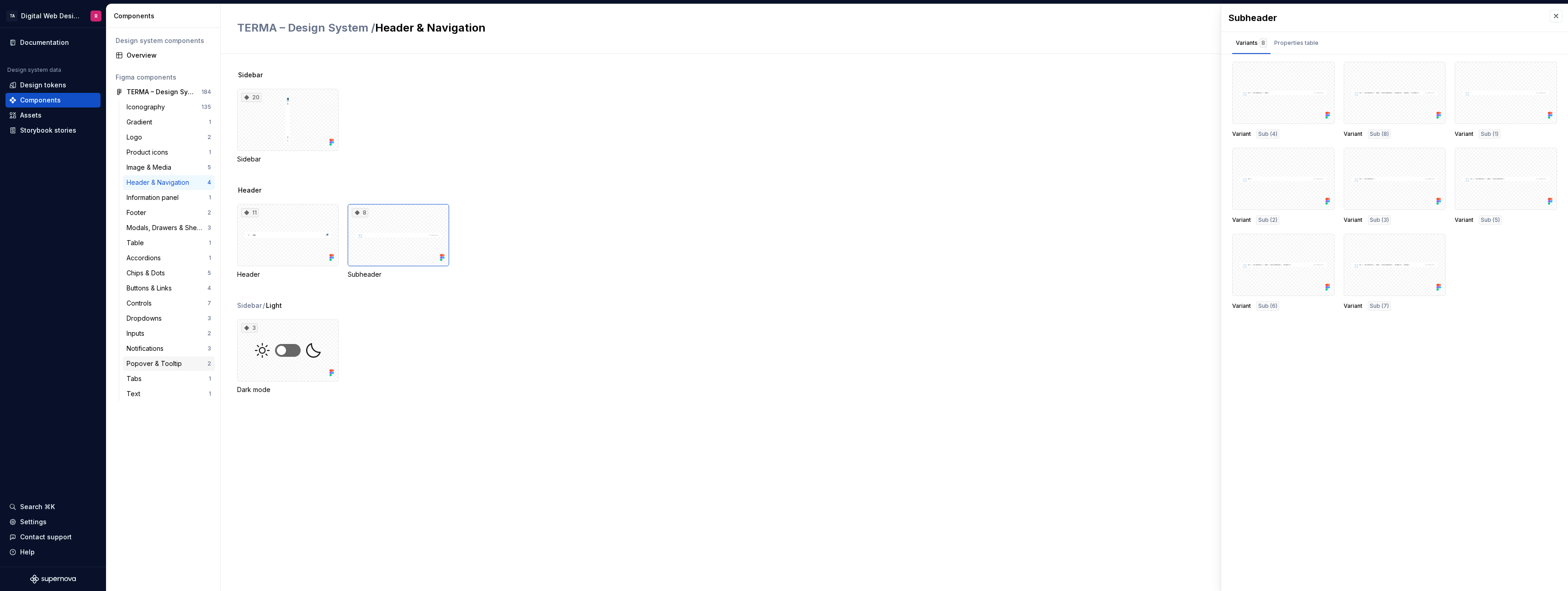
click at [153, 327] on div "Popover & Tooltip" at bounding box center [156, 363] width 59 height 9
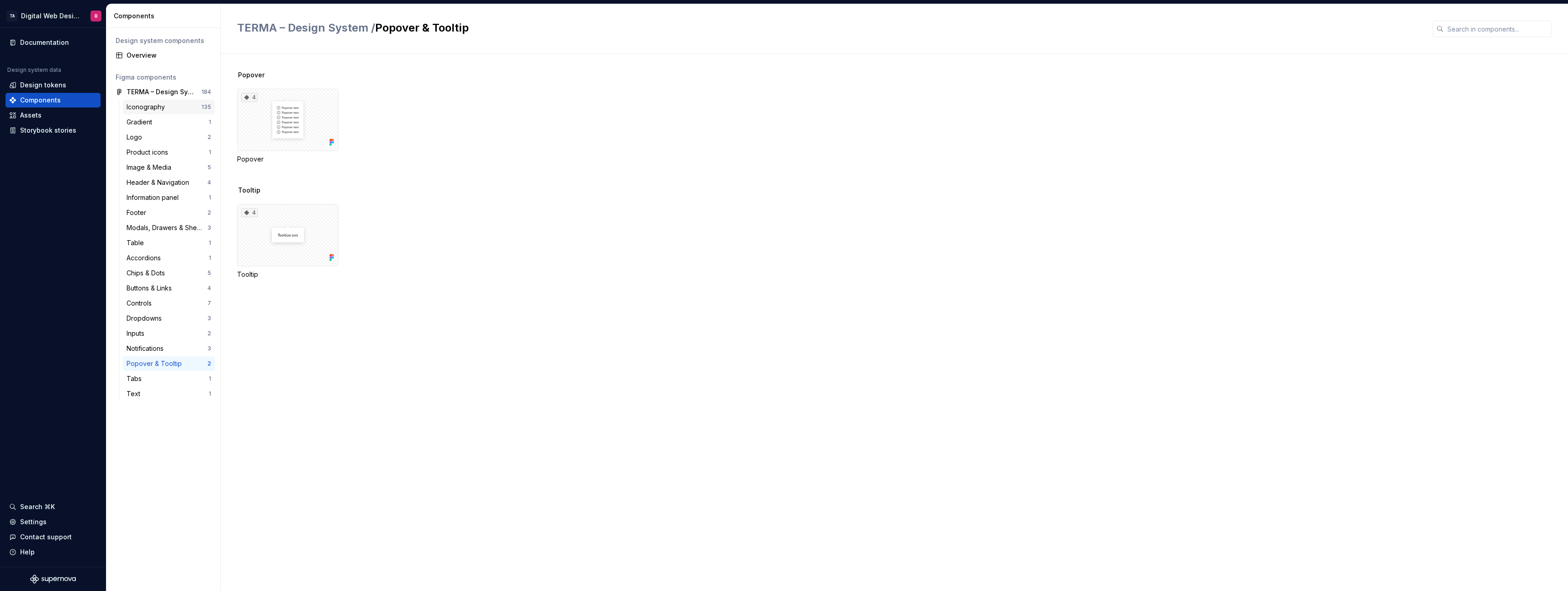
click at [160, 110] on div "Iconography" at bounding box center [148, 107] width 42 height 9
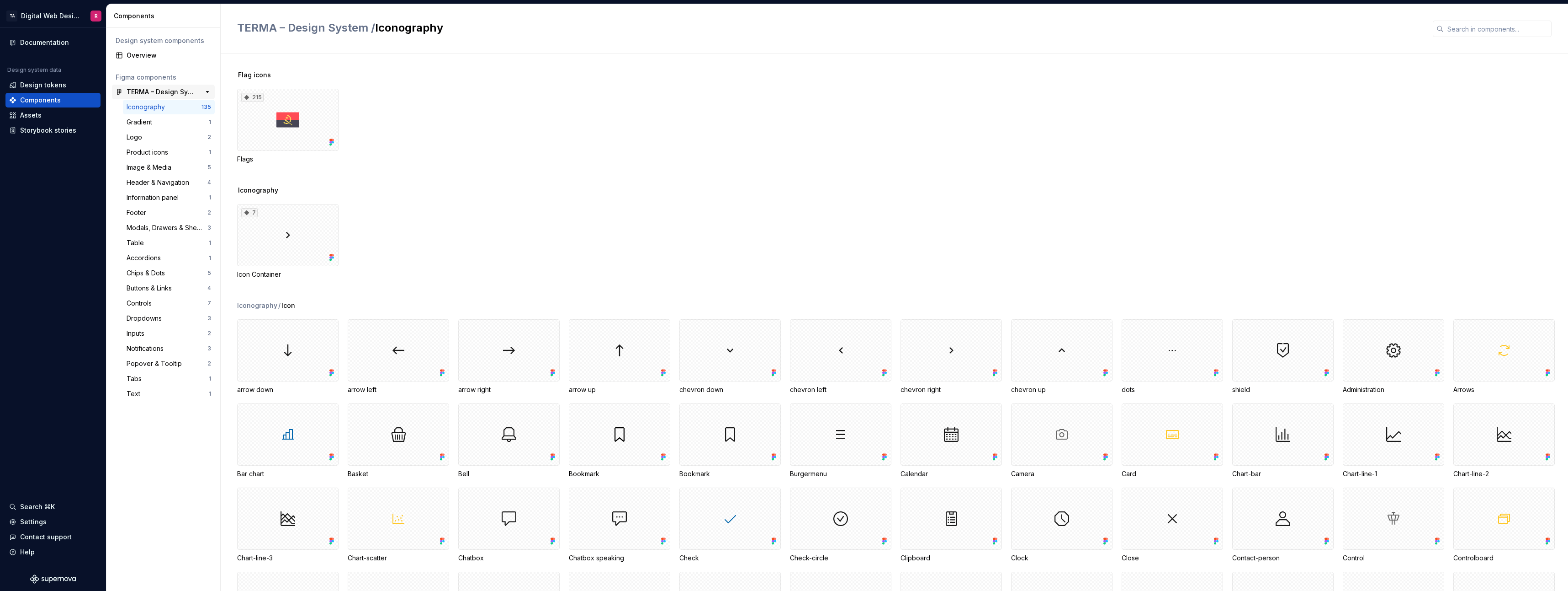
click at [160, 97] on div "TERMA – Design System 184" at bounding box center [163, 92] width 103 height 15
click at [172, 156] on div "Product icons" at bounding box center [168, 152] width 83 height 9
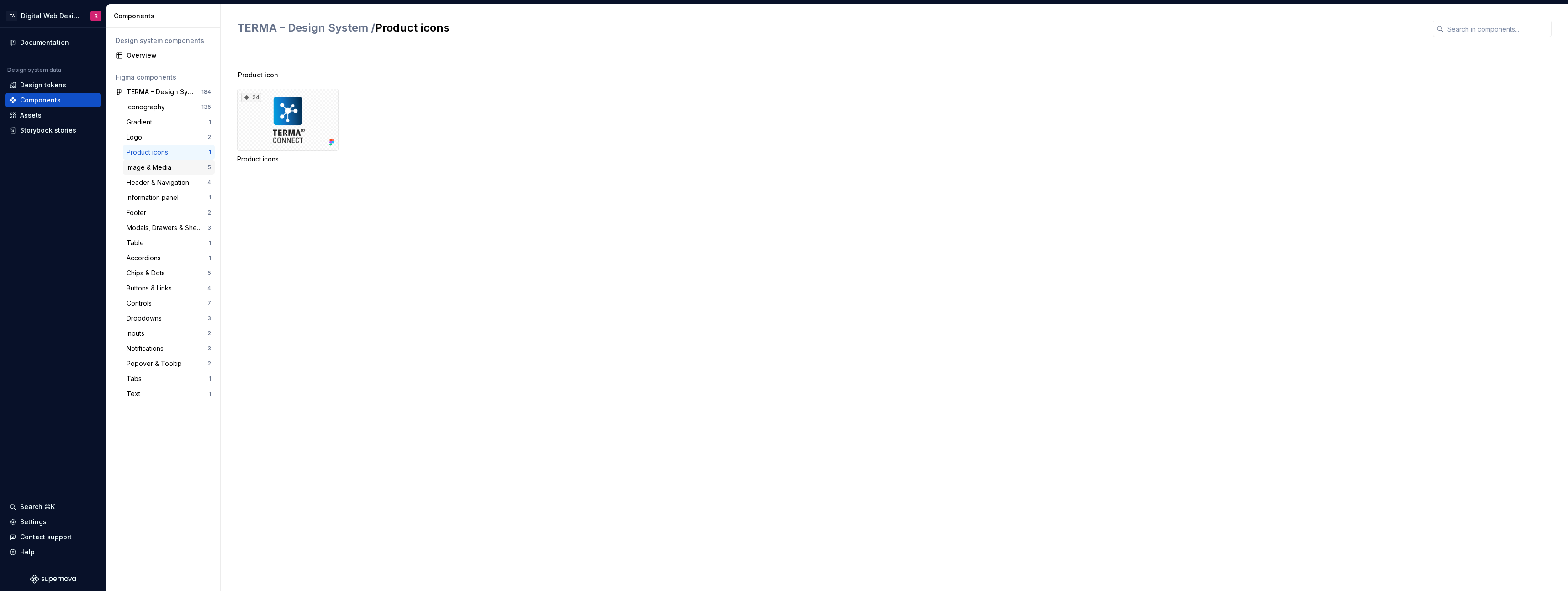
click at [170, 162] on div "Image & Media 5" at bounding box center [169, 167] width 92 height 15
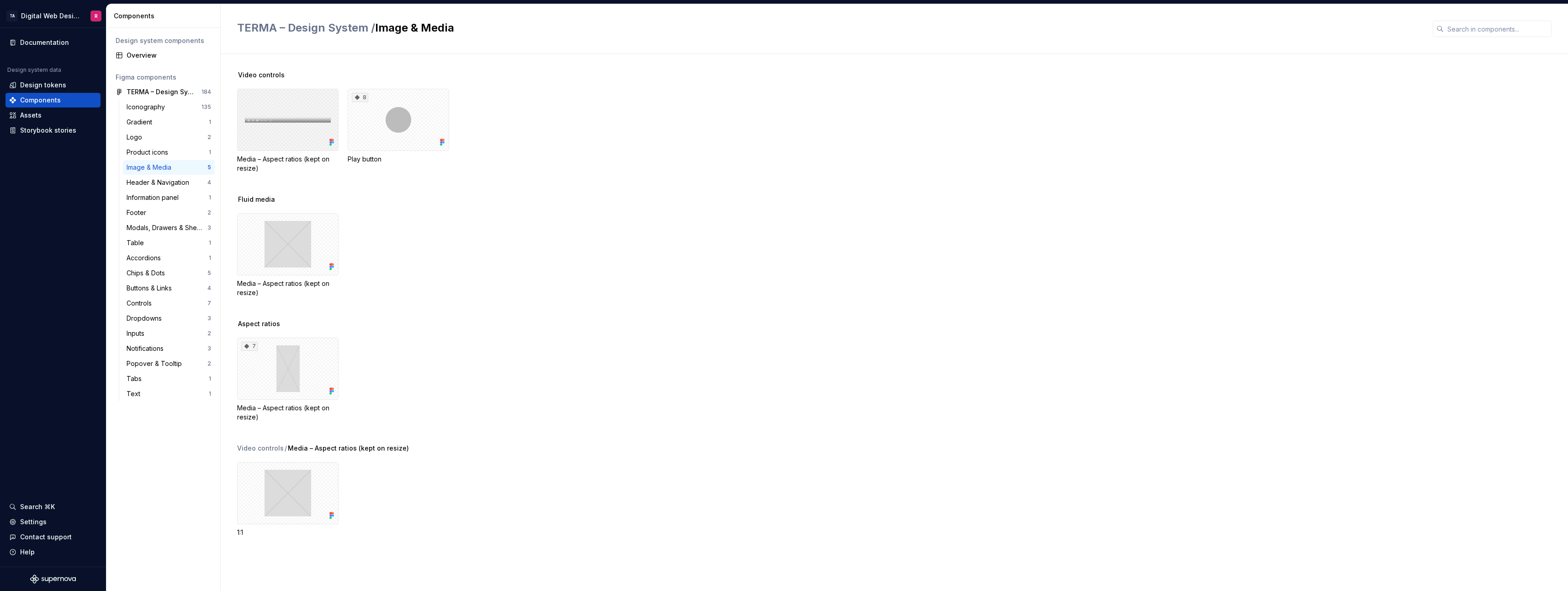
click at [308, 128] on div at bounding box center [288, 120] width 102 height 62
click at [160, 182] on div "Header & Navigation" at bounding box center [160, 183] width 66 height 9
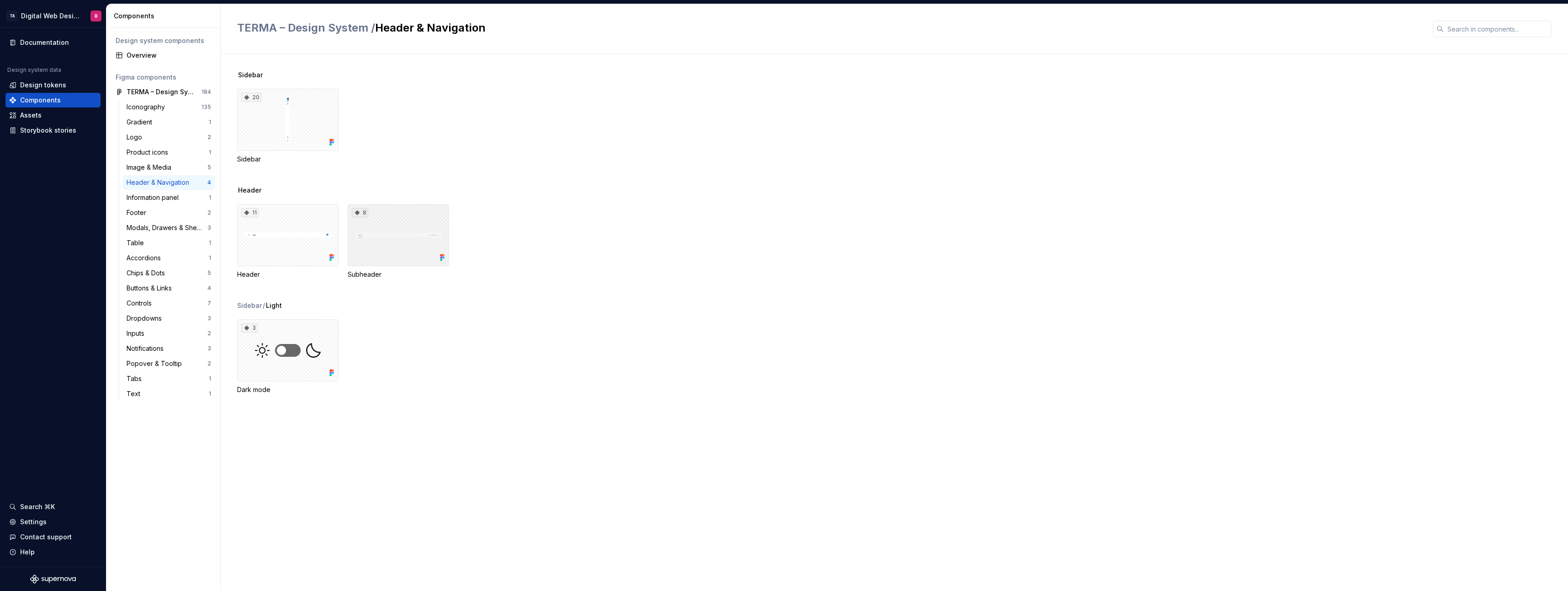
click at [390, 252] on div "8" at bounding box center [398, 235] width 102 height 62
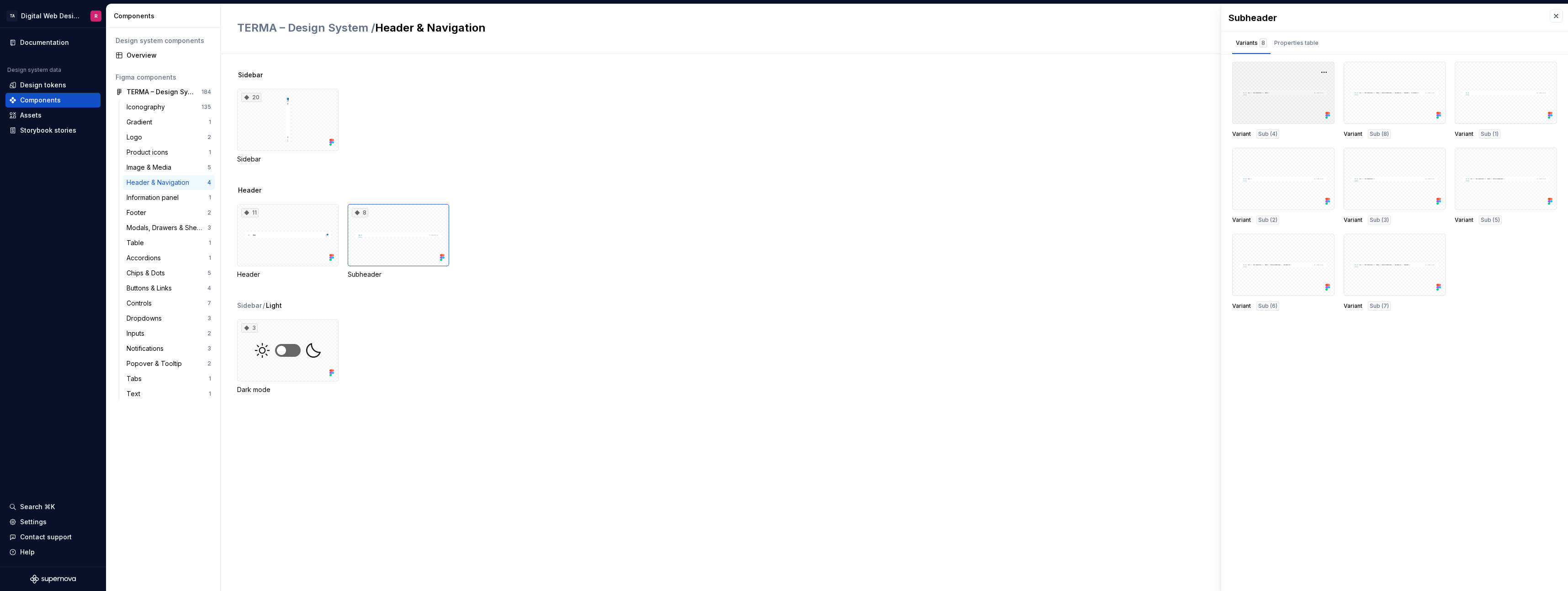
click at [698, 107] on div at bounding box center [1284, 93] width 103 height 62
click at [698, 90] on div at bounding box center [1284, 93] width 103 height 62
click at [698, 40] on div "Properties table" at bounding box center [1297, 43] width 44 height 9
click at [698, 39] on div "Variants 8" at bounding box center [1252, 43] width 31 height 9
